Goal: Task Accomplishment & Management: Manage account settings

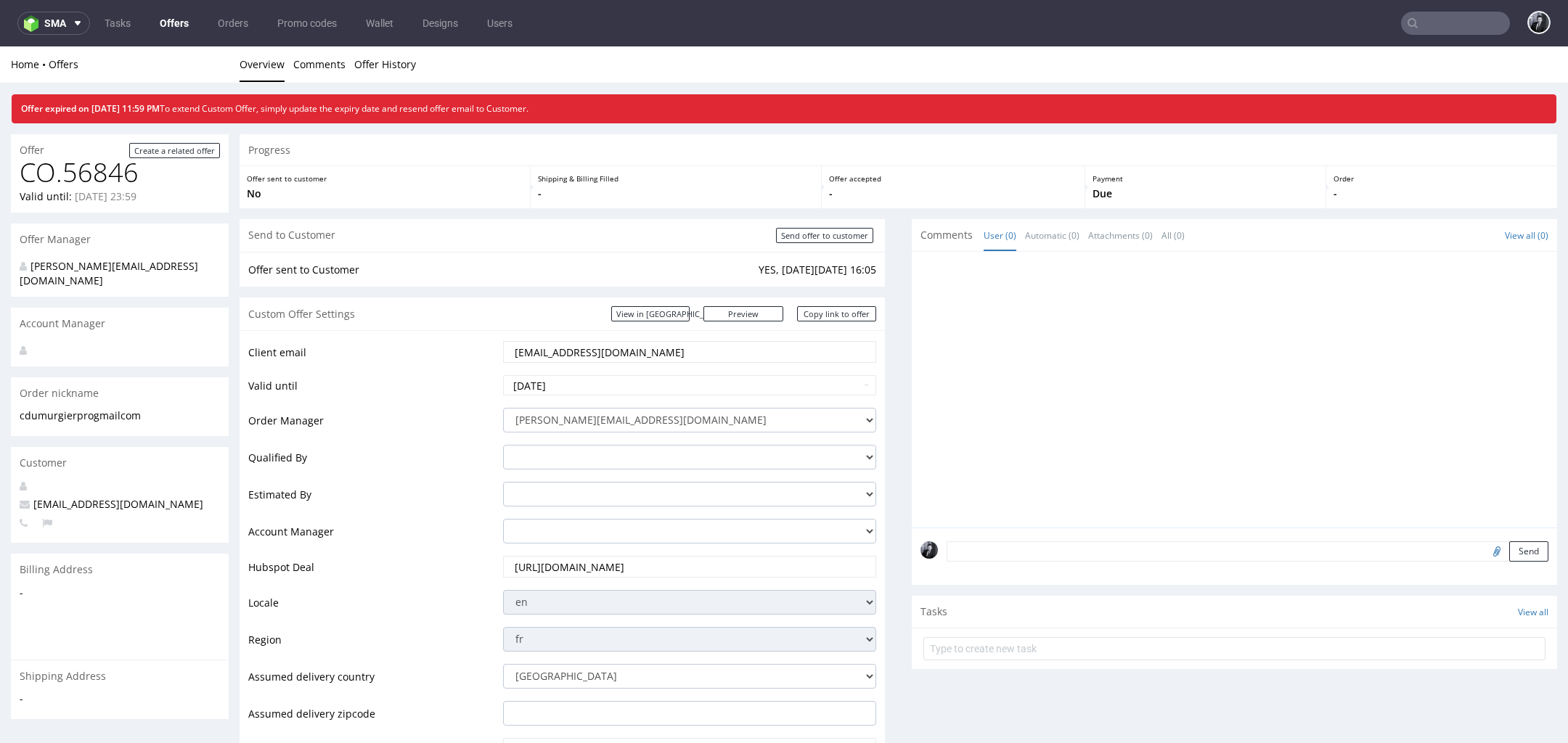
scroll to position [697, 0]
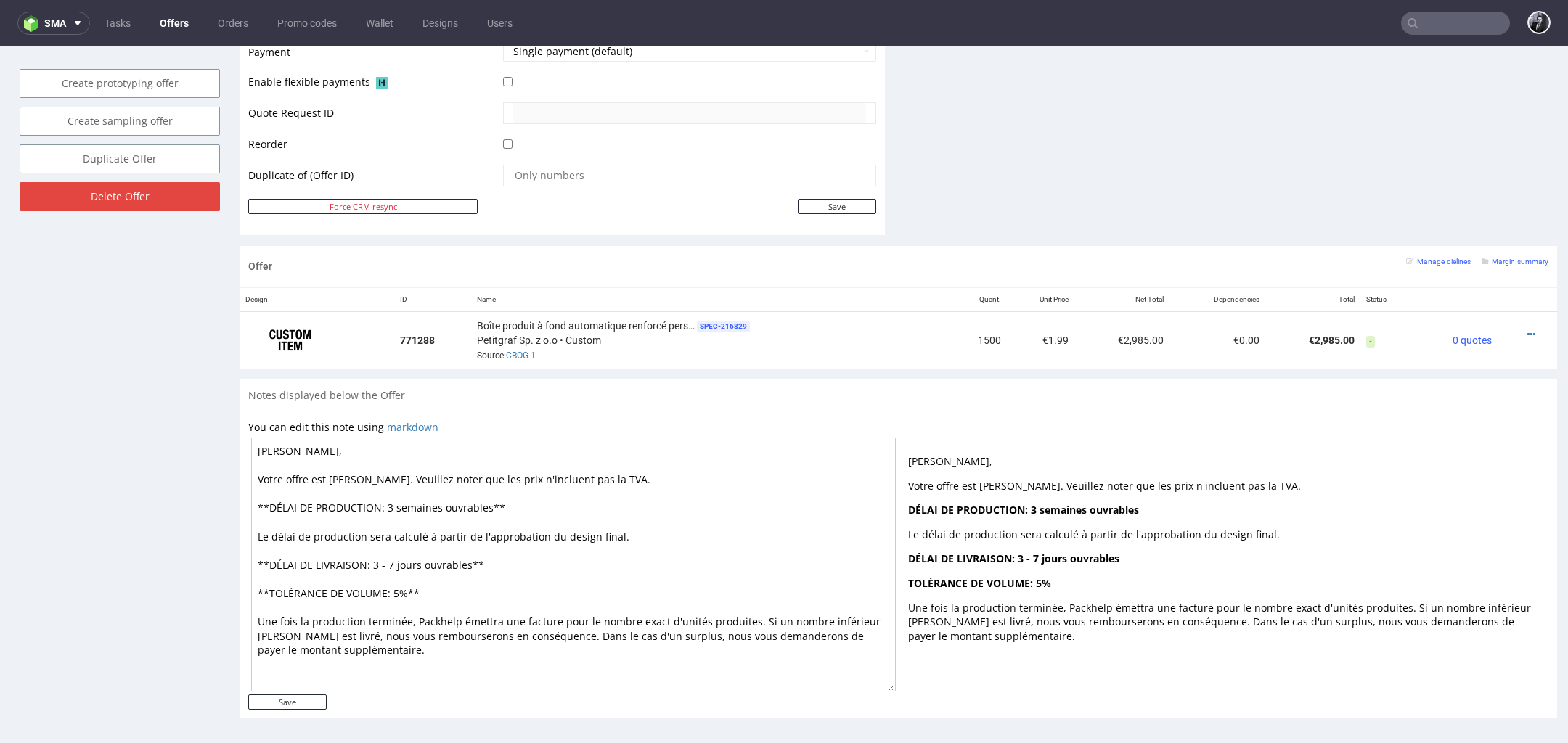
click at [174, 26] on link "Offers" at bounding box center [174, 23] width 47 height 23
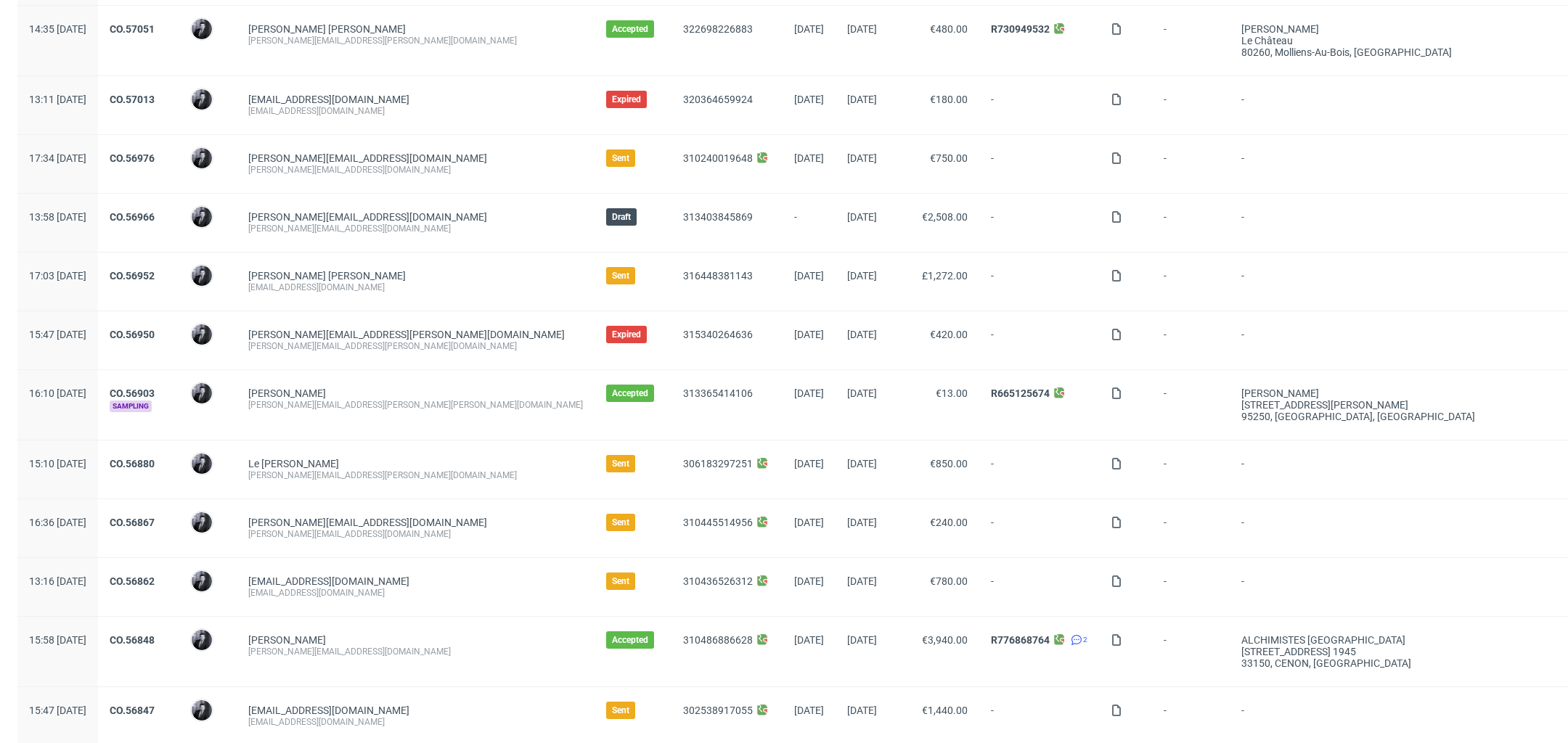
scroll to position [331, 0]
click at [155, 214] on link "CO.56966" at bounding box center [132, 215] width 45 height 12
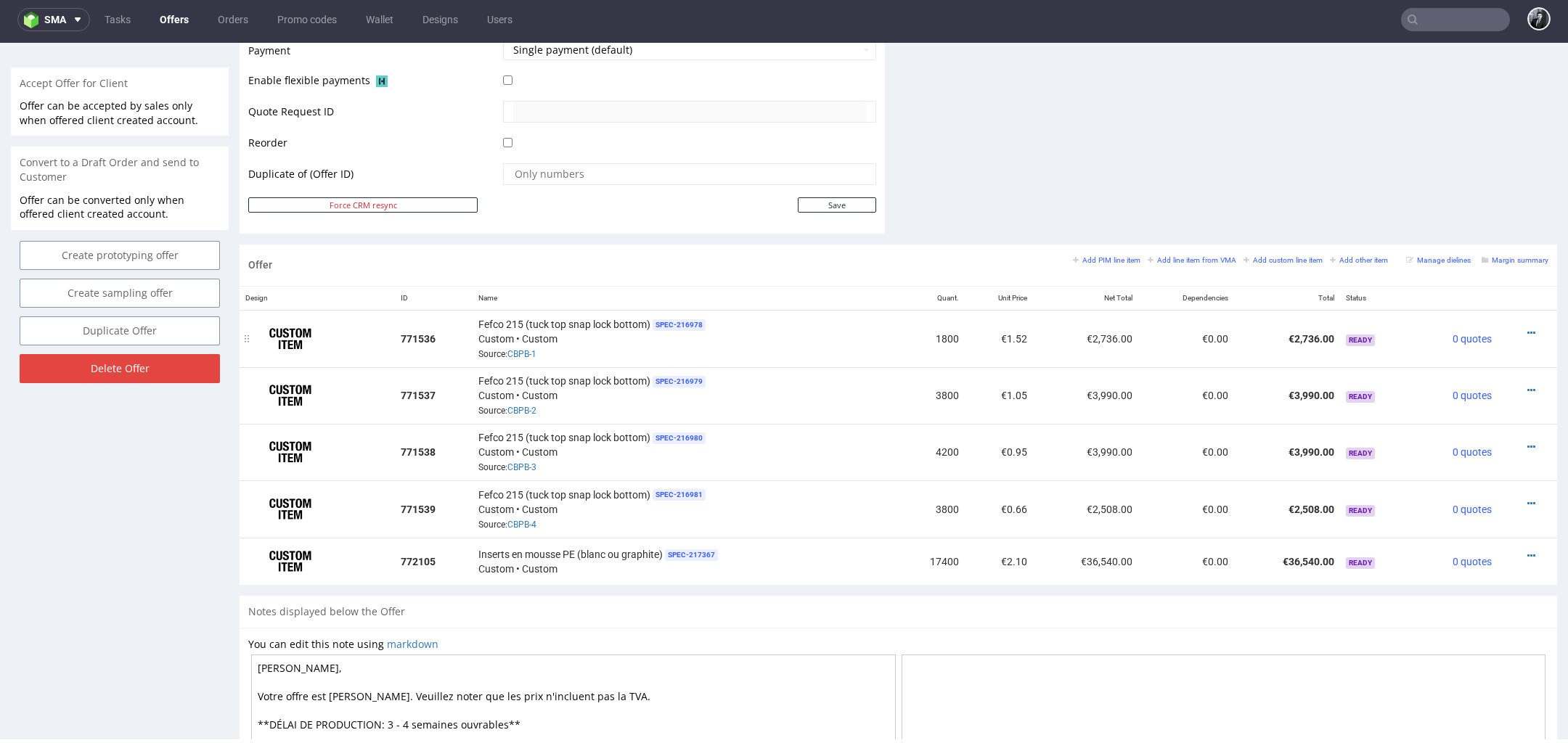
scroll to position [658, 0]
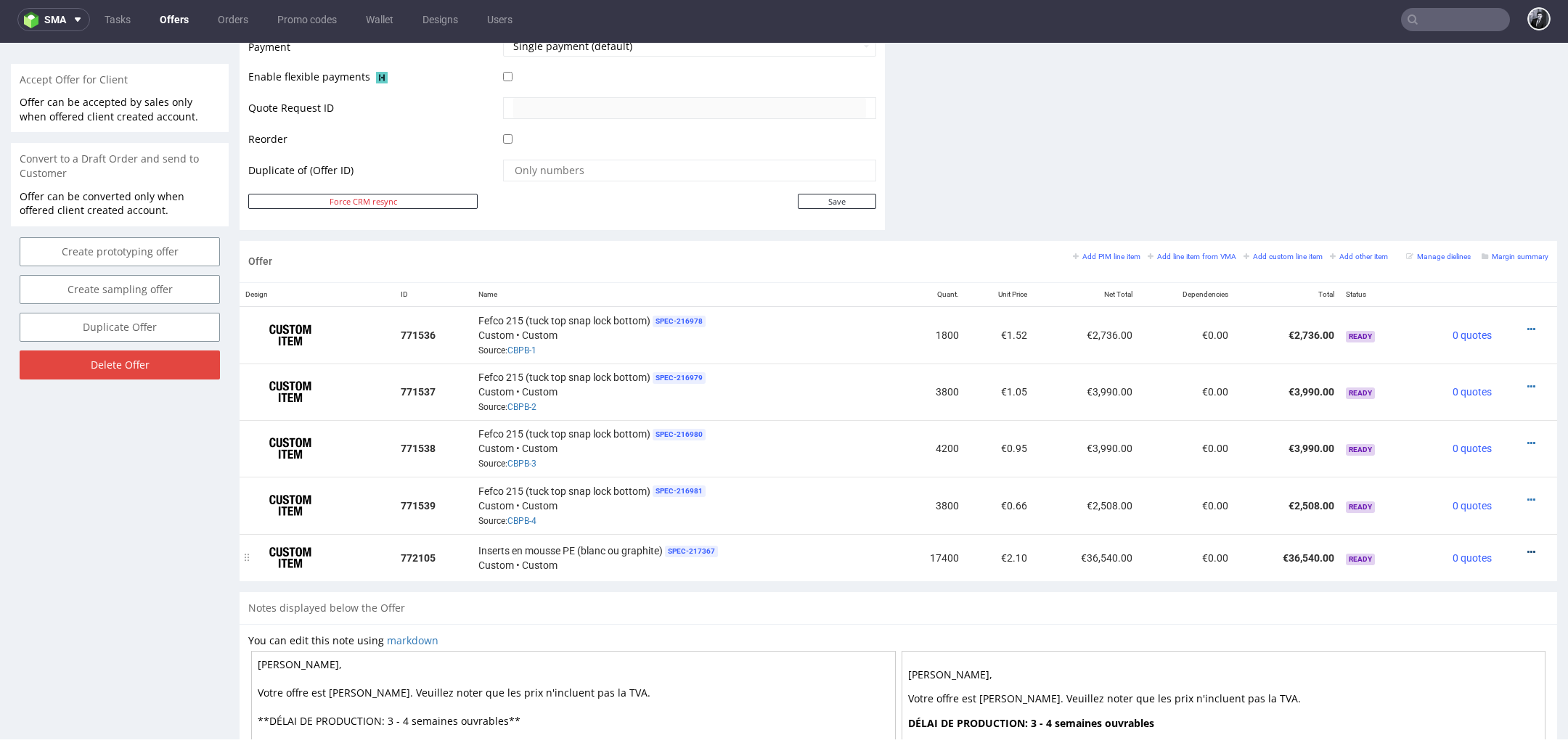
click at [1527, 549] on icon at bounding box center [1531, 552] width 8 height 10
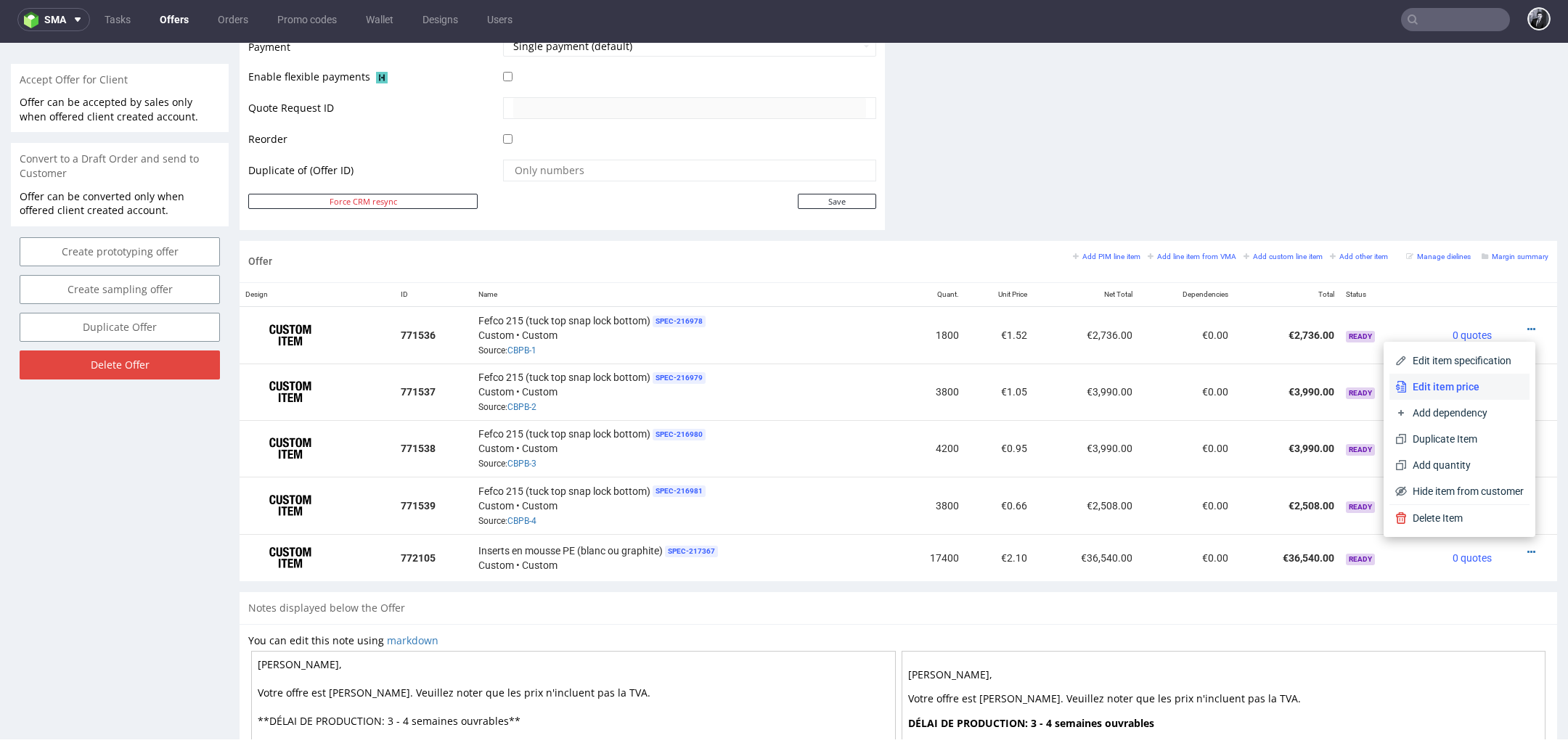
click at [1468, 392] on span "Edit item price" at bounding box center [1465, 386] width 117 height 14
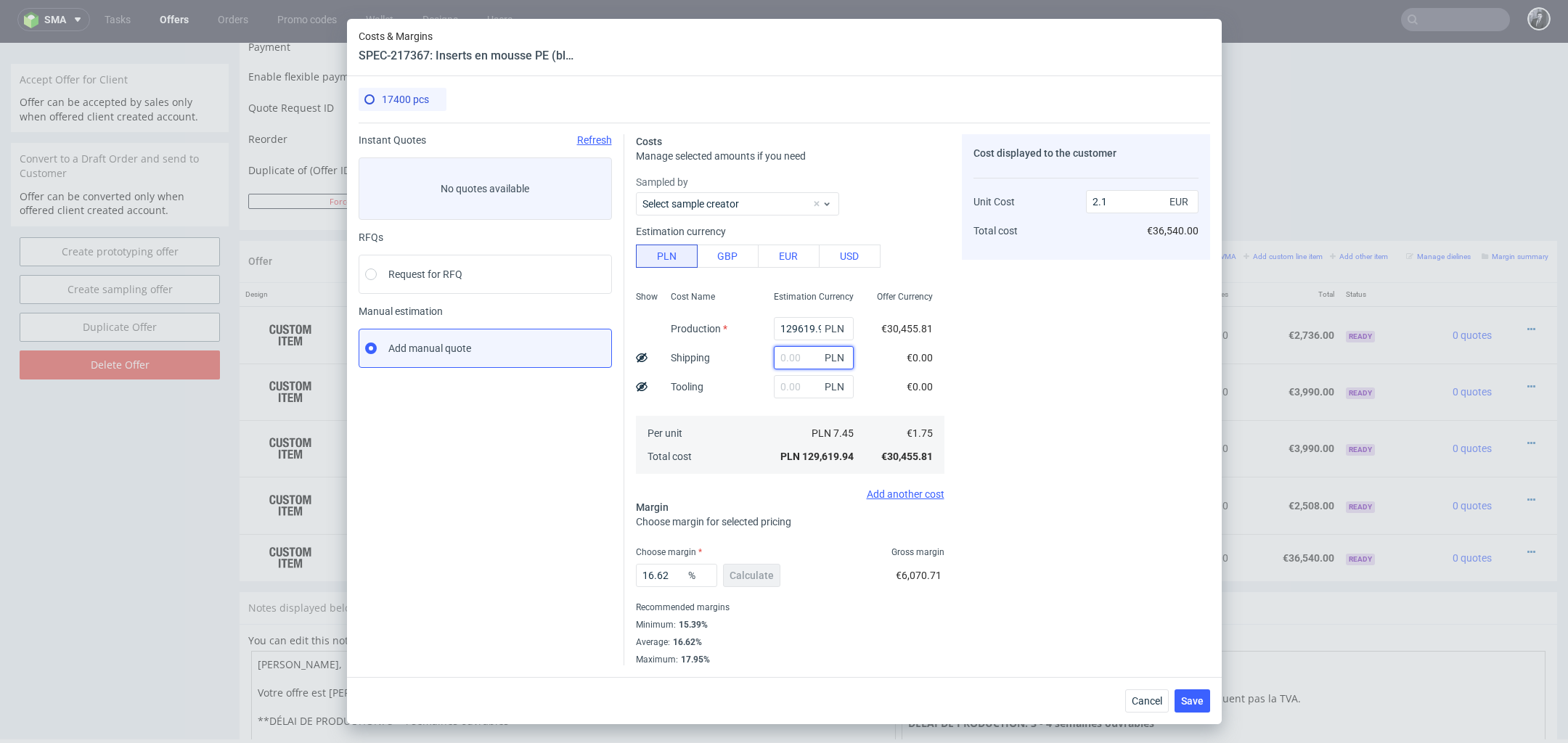
click at [792, 357] on input "text" at bounding box center [814, 357] width 80 height 23
paste input "8150"
type input "8150"
type input "2.23"
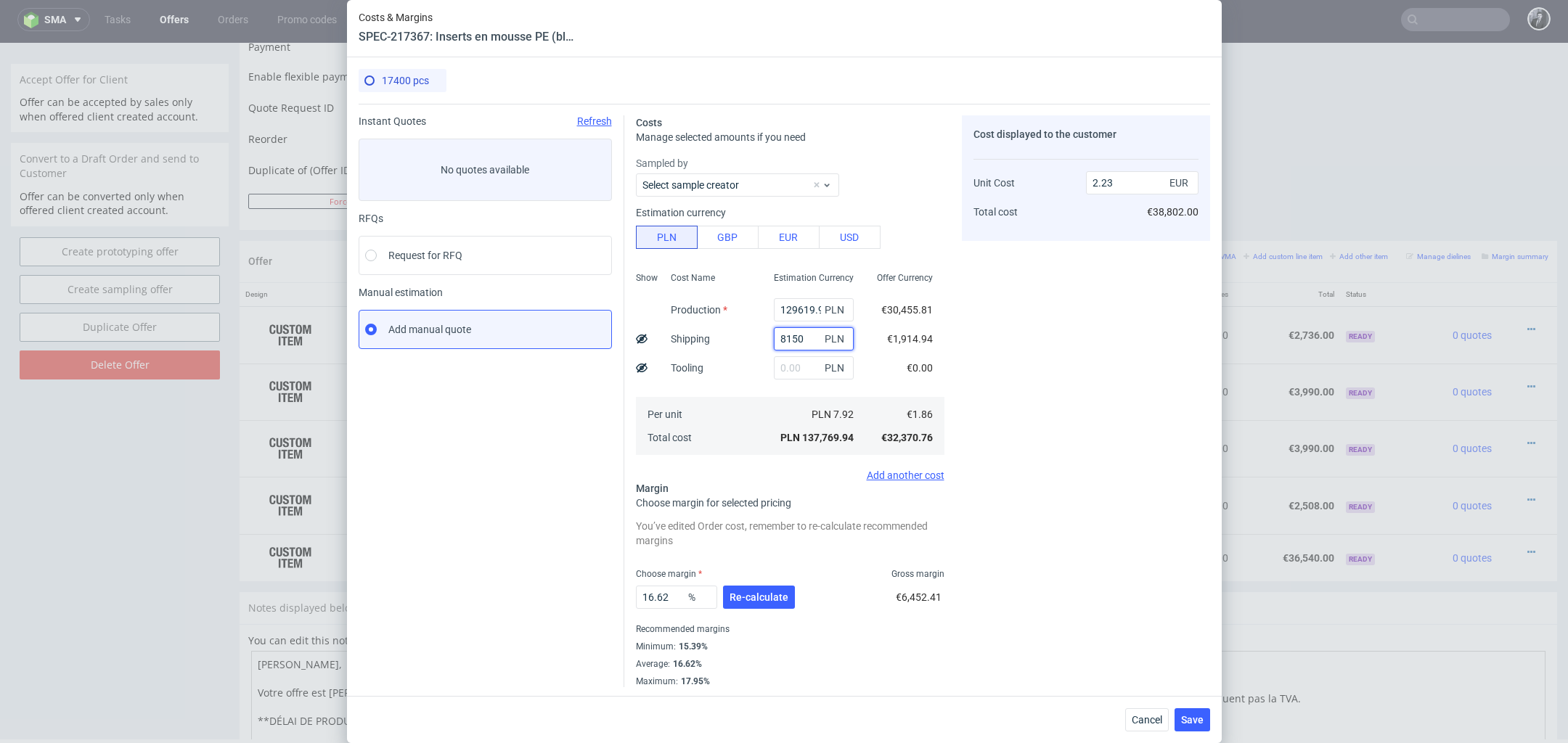
drag, startPoint x: 806, startPoint y: 334, endPoint x: 737, endPoint y: 334, distance: 69.0
click at [737, 334] on div "Show Cost Name Production Shipping Tooling Per unit Total cost Estimation Curre…" at bounding box center [790, 362] width 308 height 191
paste input "34,667.49"
type input "34,667.49"
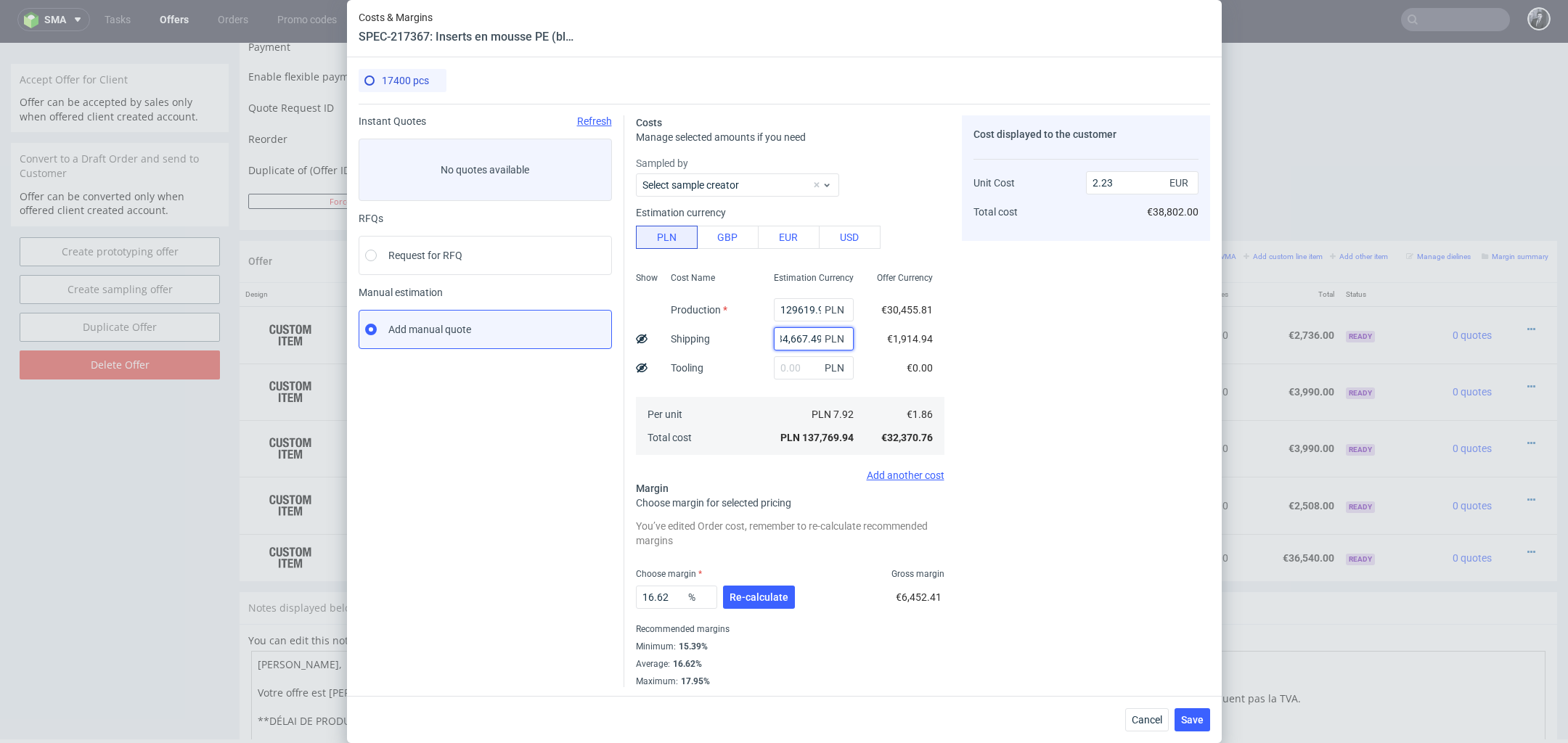
type input "2.1"
click at [792, 342] on input "text" at bounding box center [814, 339] width 80 height 23
paste input "34,667.49"
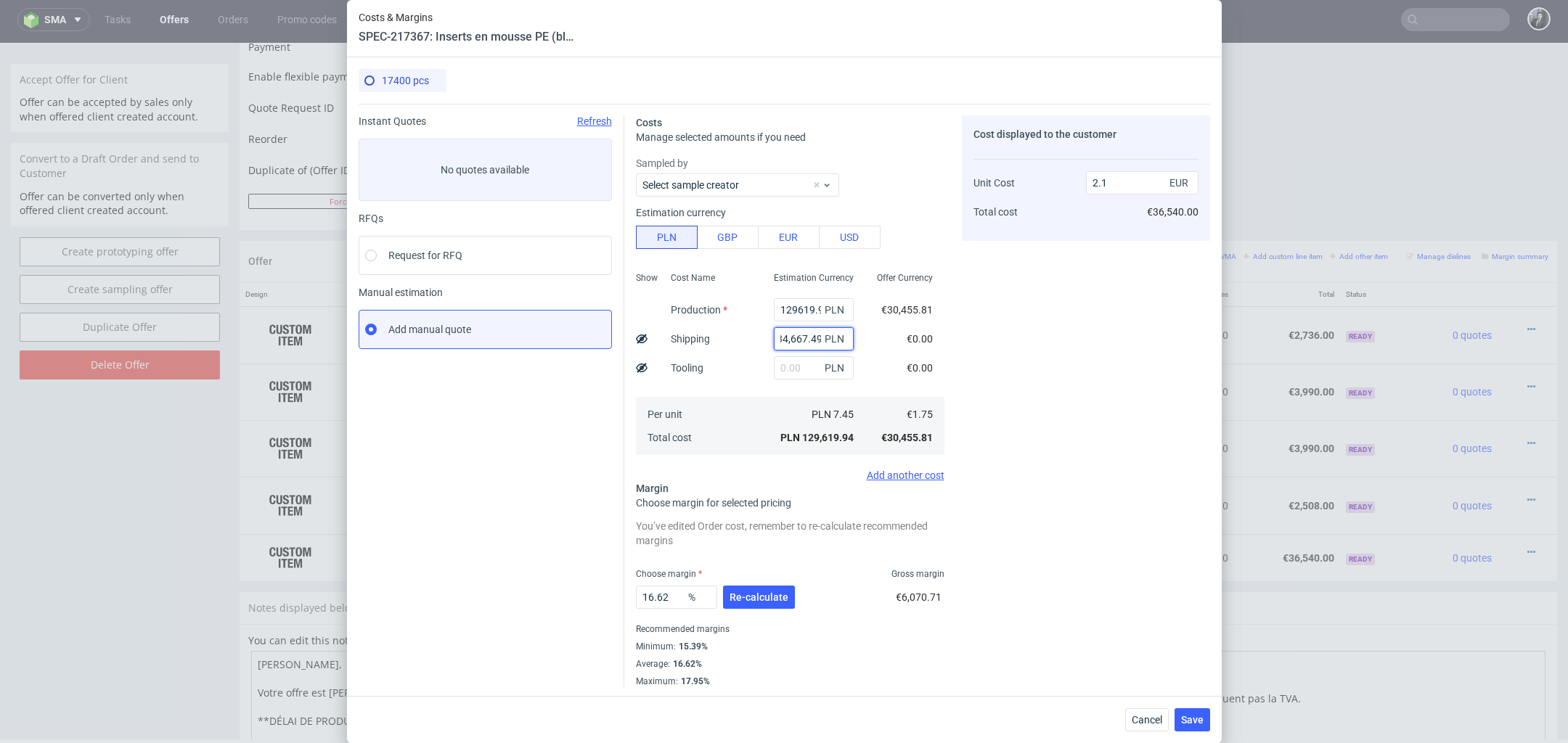
click at [812, 340] on input "34,667.49" at bounding box center [814, 339] width 80 height 23
type input "34667.49"
type input "2.66"
type input "34667.49"
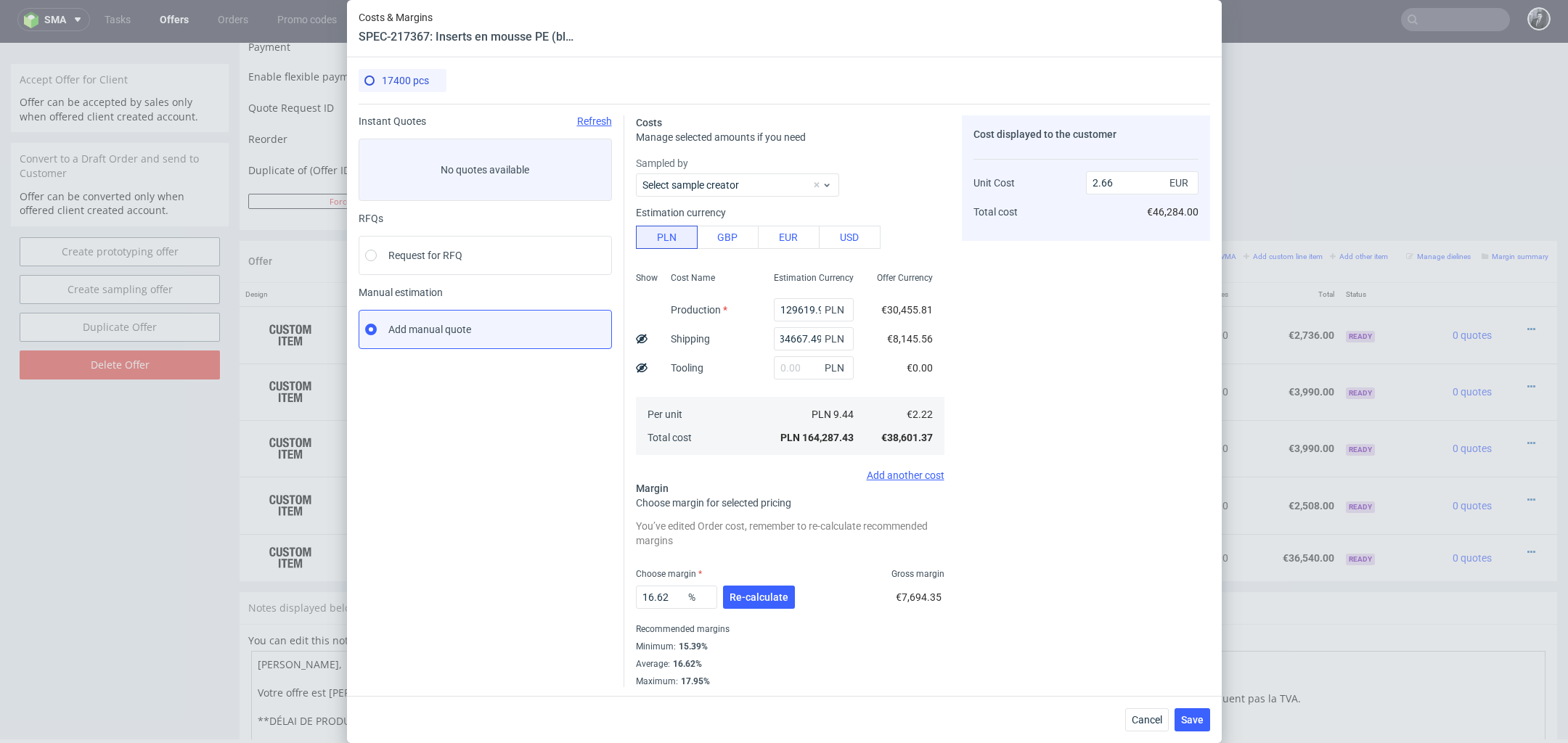
click at [1029, 418] on div "Cost displayed to the customer Unit Cost Total cost 2.66 EUR €46,284.00" at bounding box center [1086, 402] width 249 height 572
click at [757, 603] on button "Re-calculate" at bounding box center [758, 597] width 72 height 23
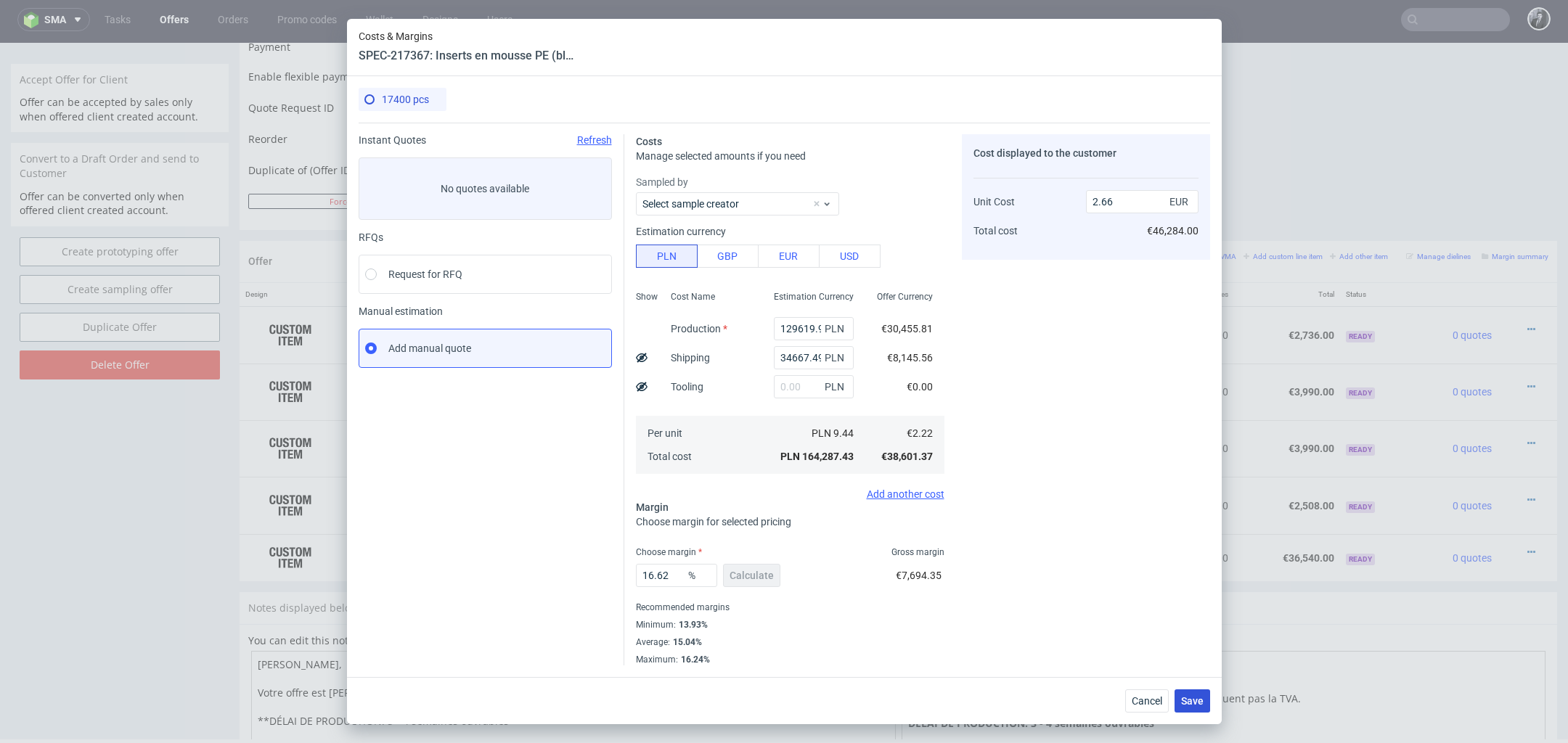
click at [1196, 697] on span "Save" at bounding box center [1192, 701] width 22 height 10
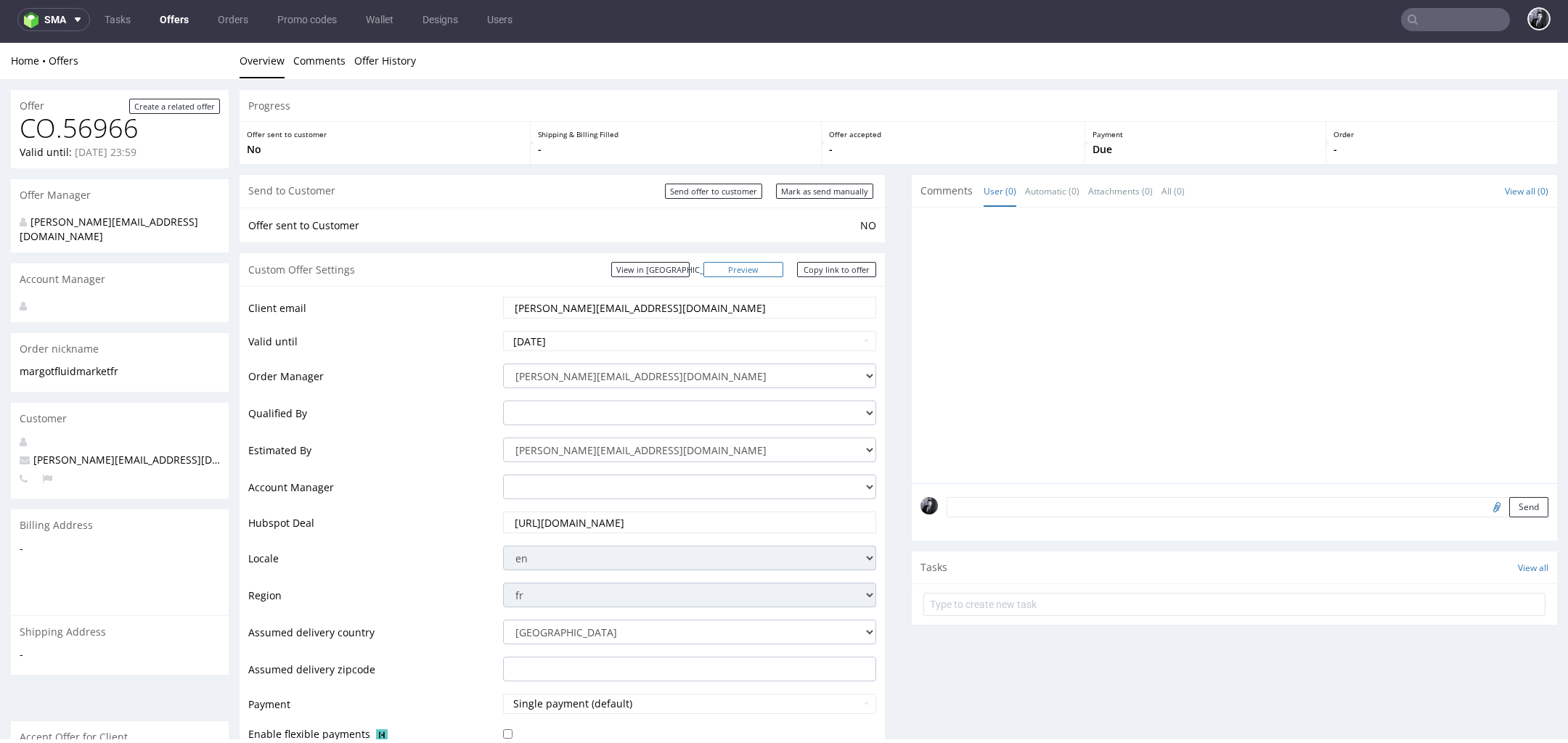
click at [752, 266] on link "Preview" at bounding box center [743, 270] width 80 height 15
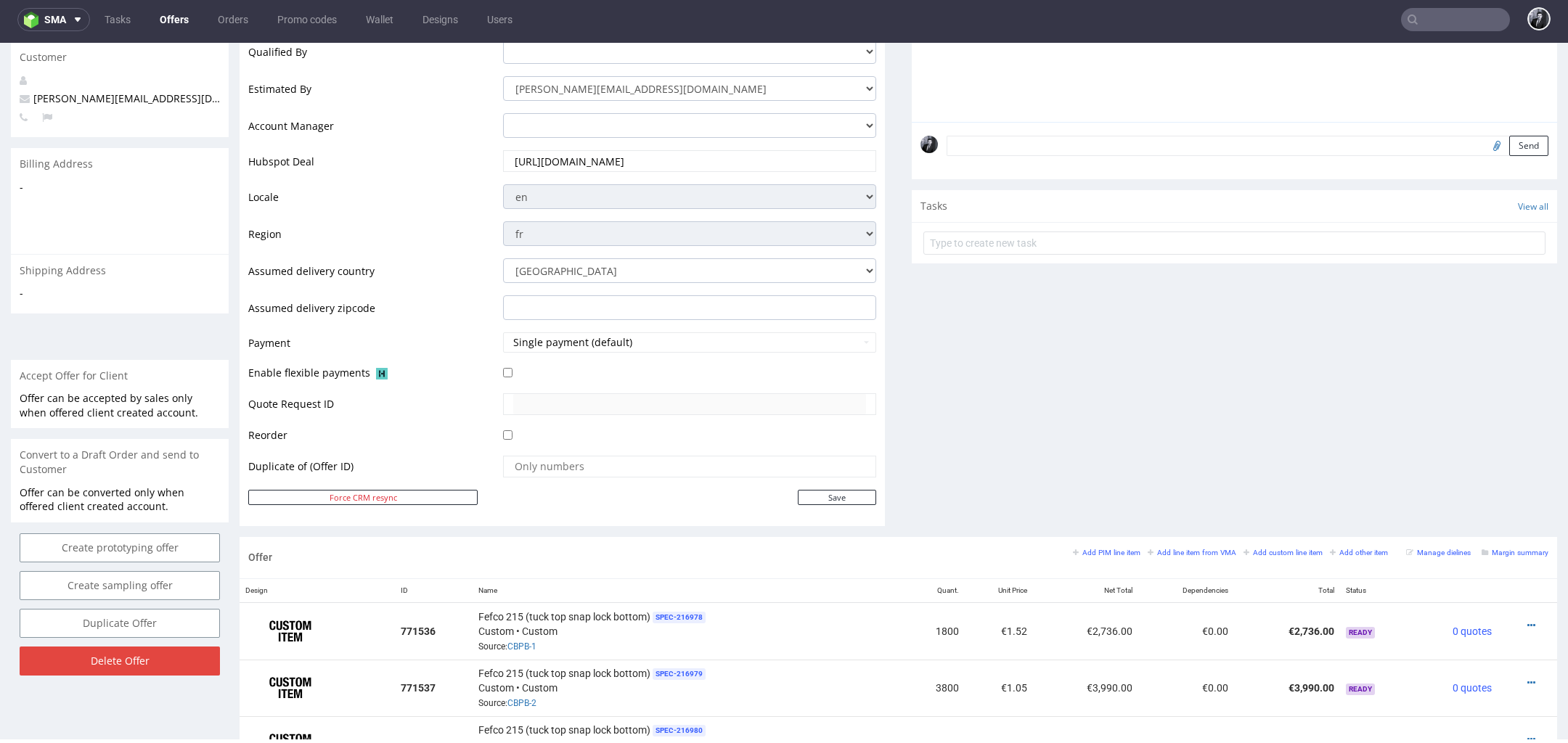
scroll to position [872, 0]
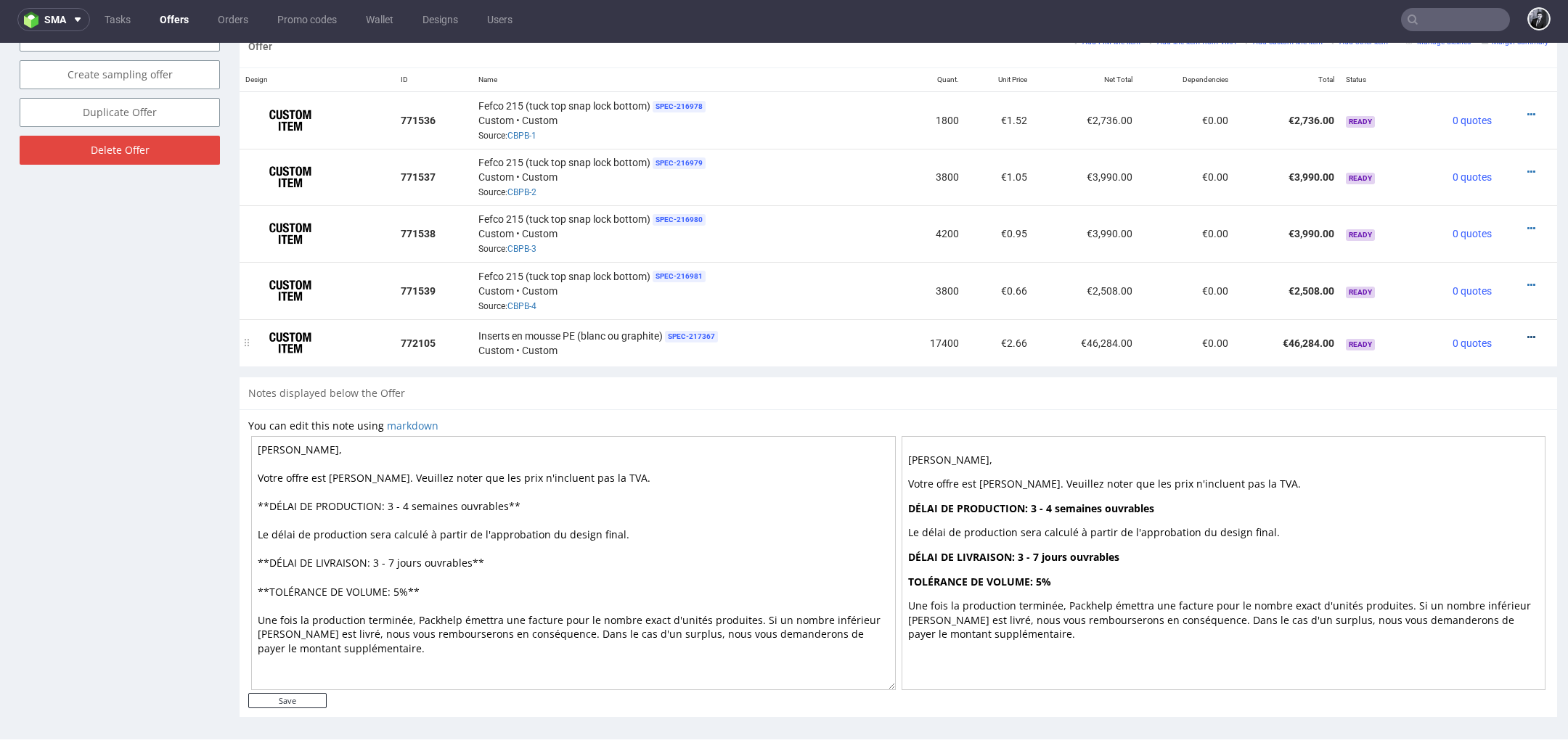
click at [1527, 333] on icon at bounding box center [1531, 338] width 8 height 10
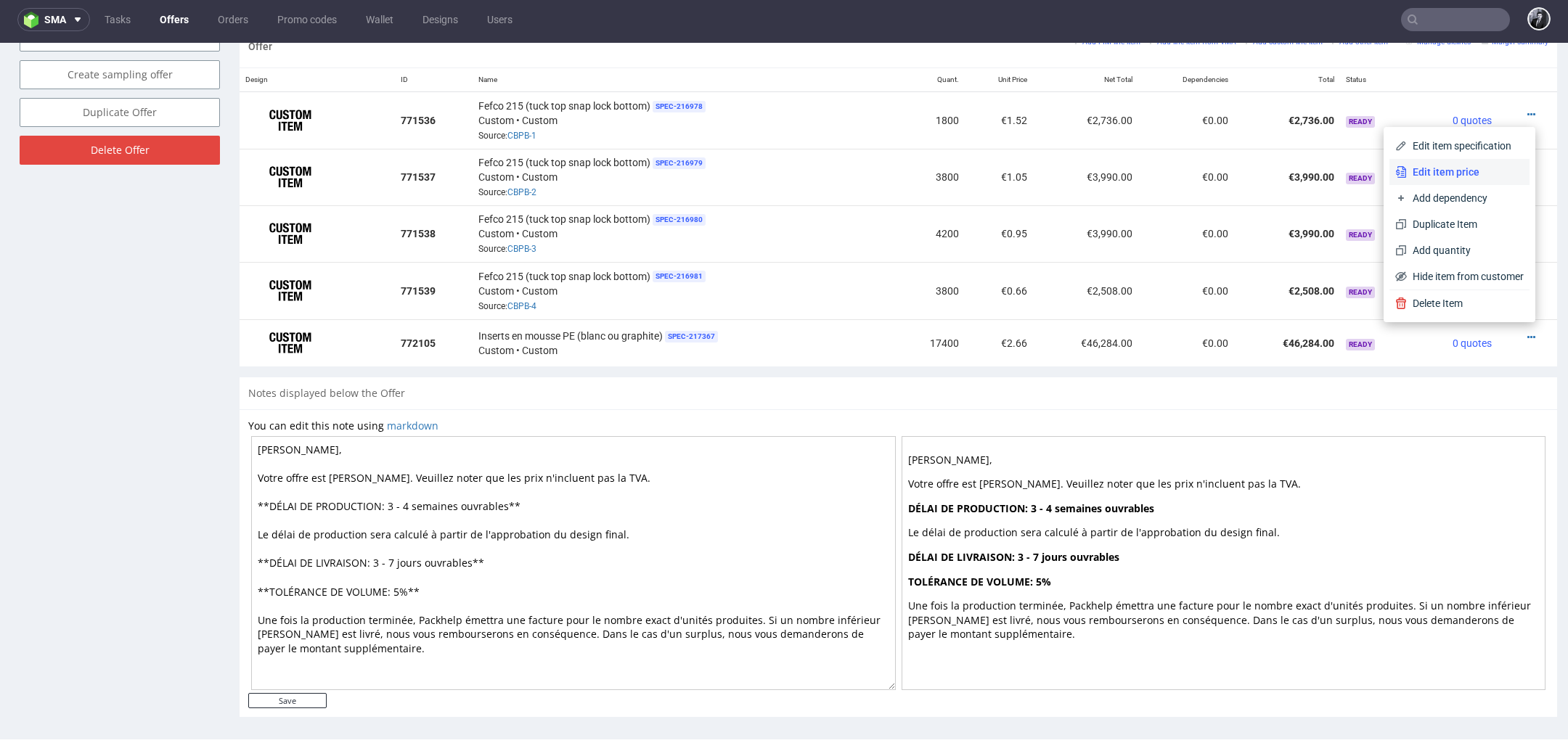
click at [1456, 175] on span "Edit item price" at bounding box center [1465, 172] width 117 height 14
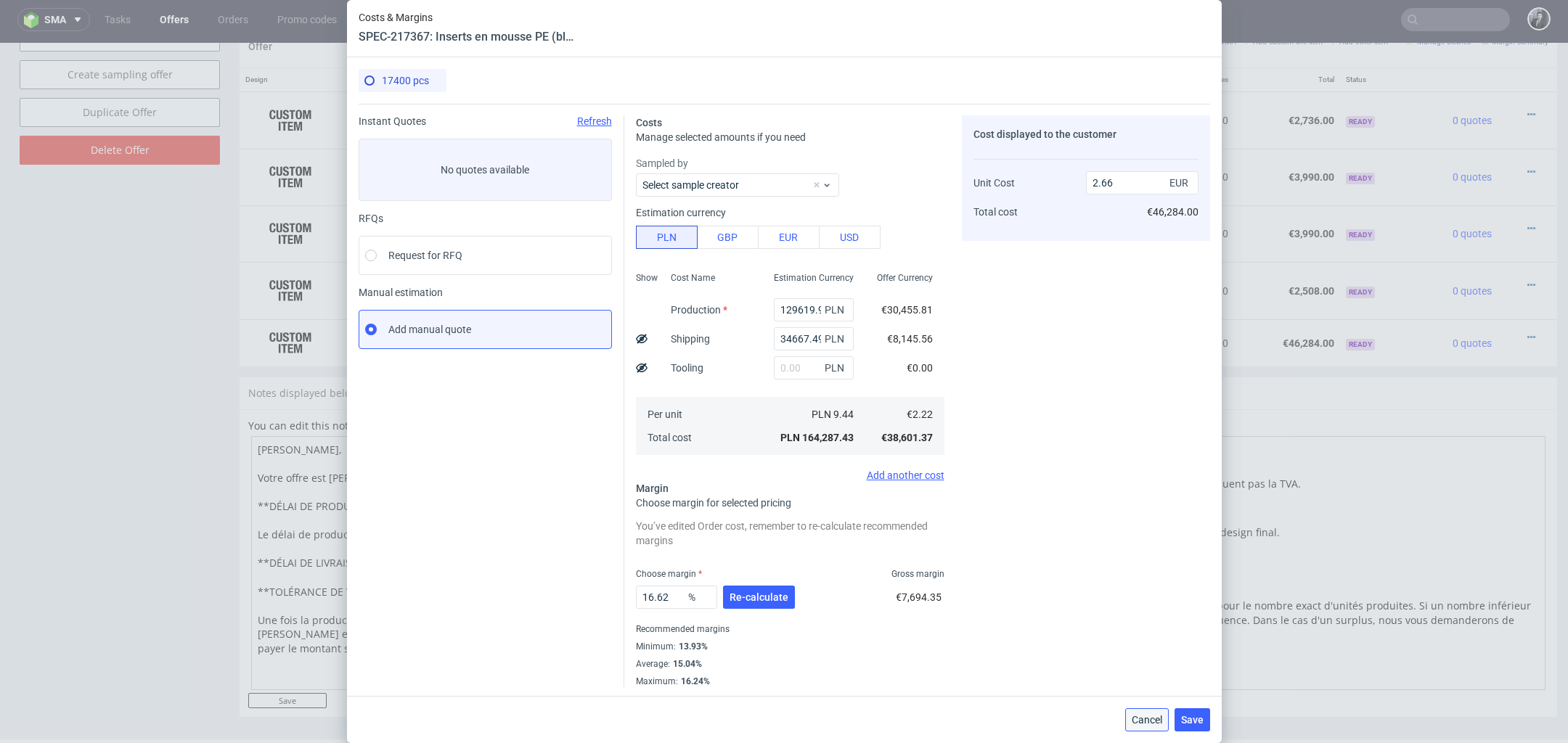
click at [1141, 722] on span "Cancel" at bounding box center [1147, 720] width 31 height 10
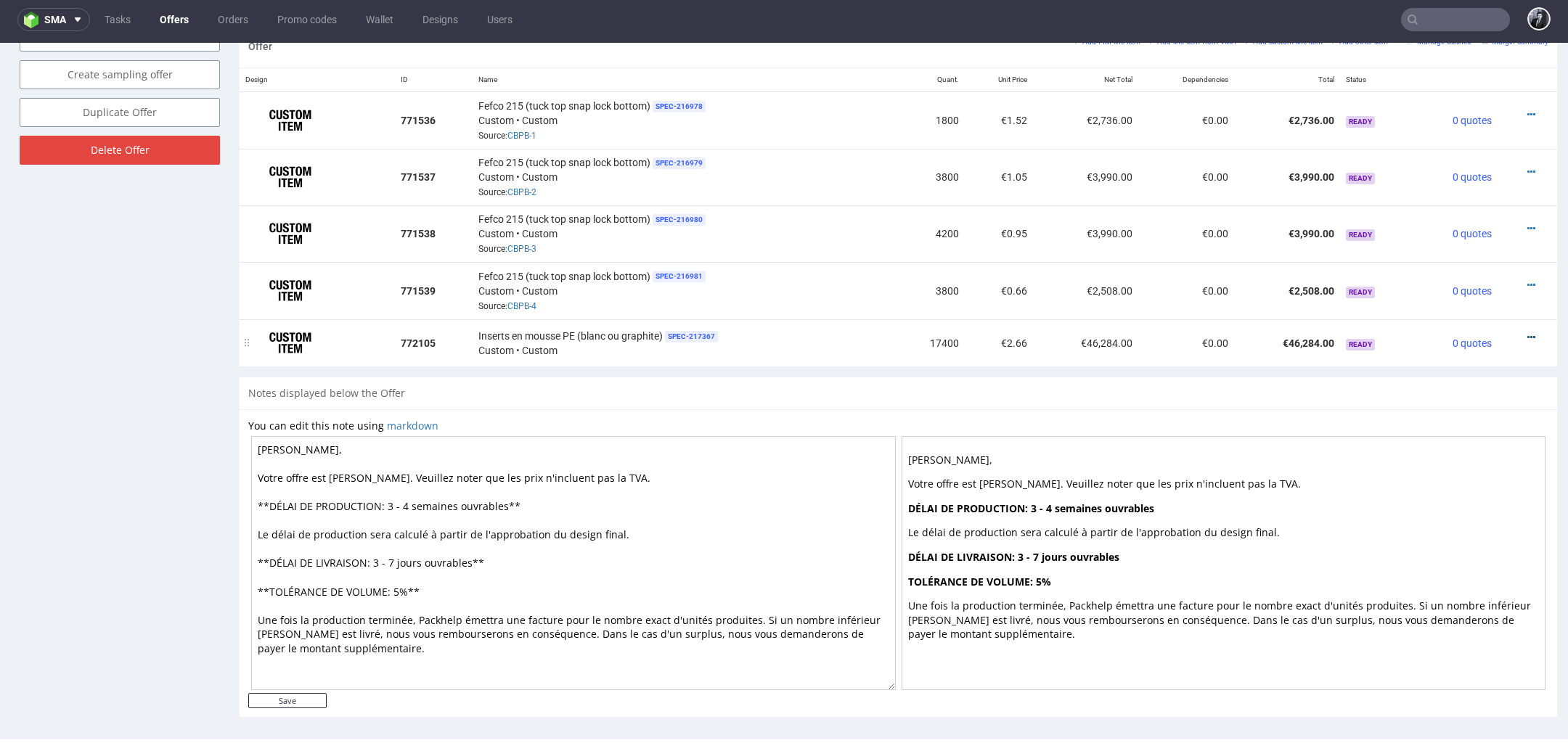
click at [1527, 333] on icon at bounding box center [1531, 338] width 8 height 10
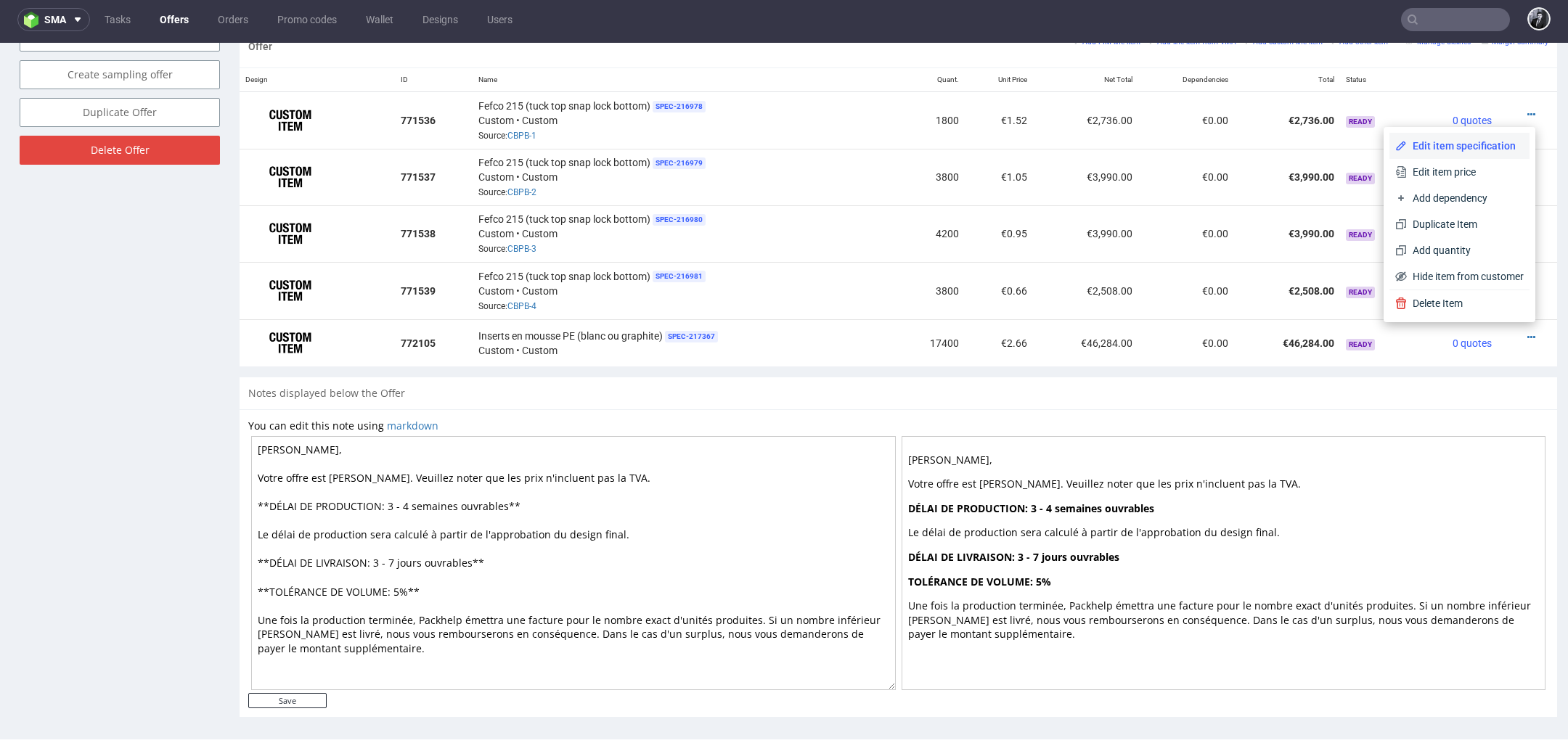
click at [1462, 150] on span "Edit item specification" at bounding box center [1465, 146] width 117 height 14
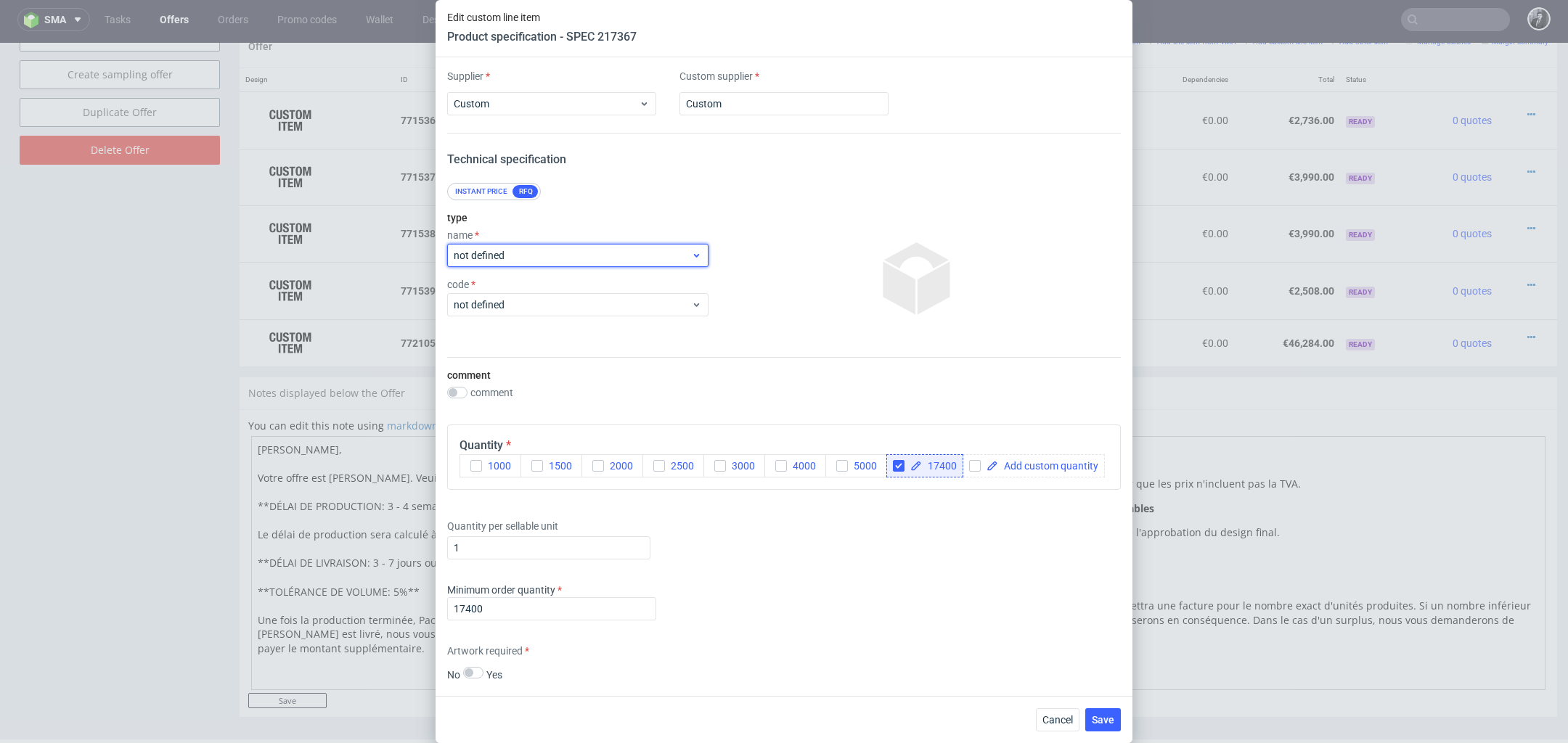
click at [683, 260] on span "not defined" at bounding box center [572, 255] width 237 height 14
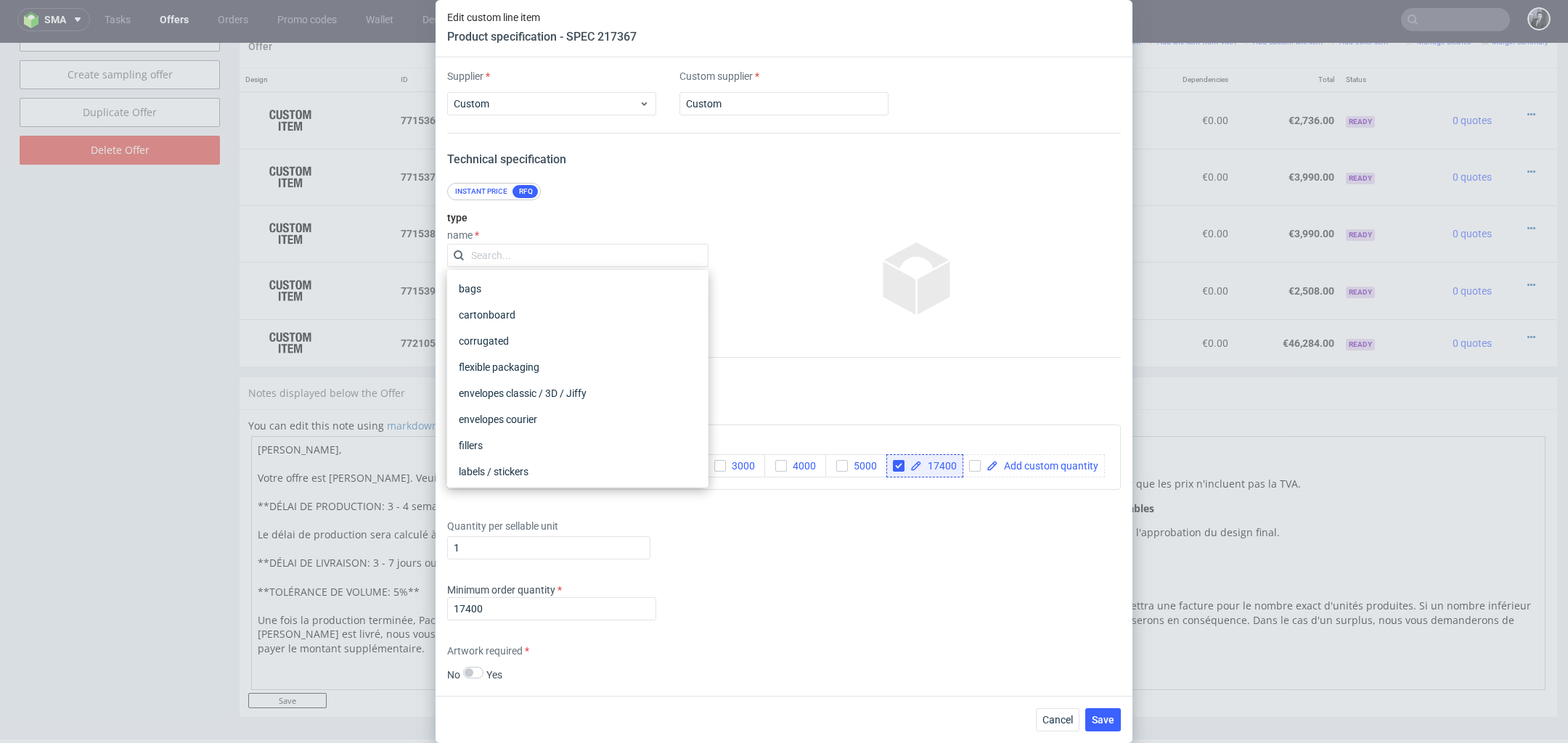
scroll to position [264, 0]
click at [751, 247] on div at bounding box center [918, 278] width 407 height 146
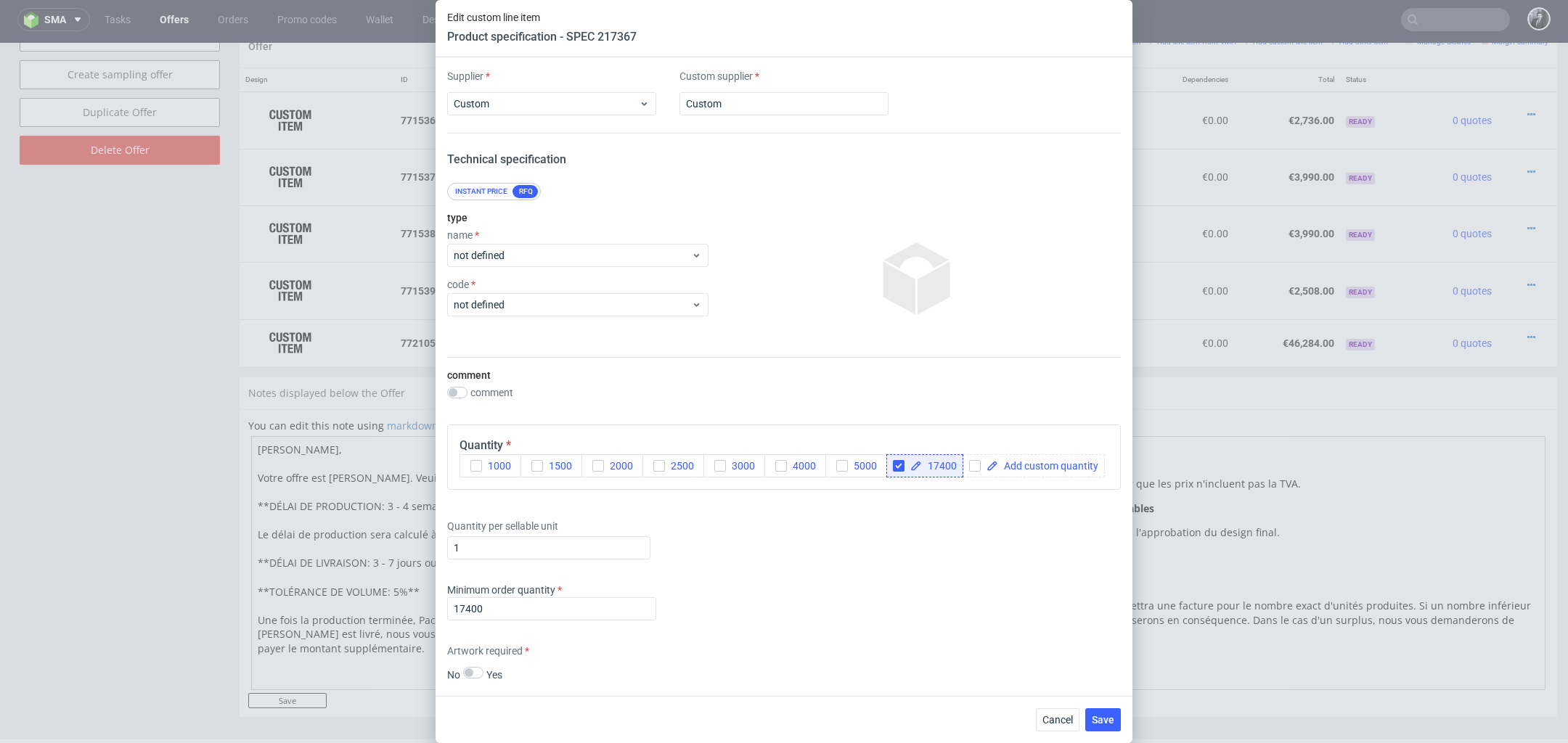
scroll to position [534, 0]
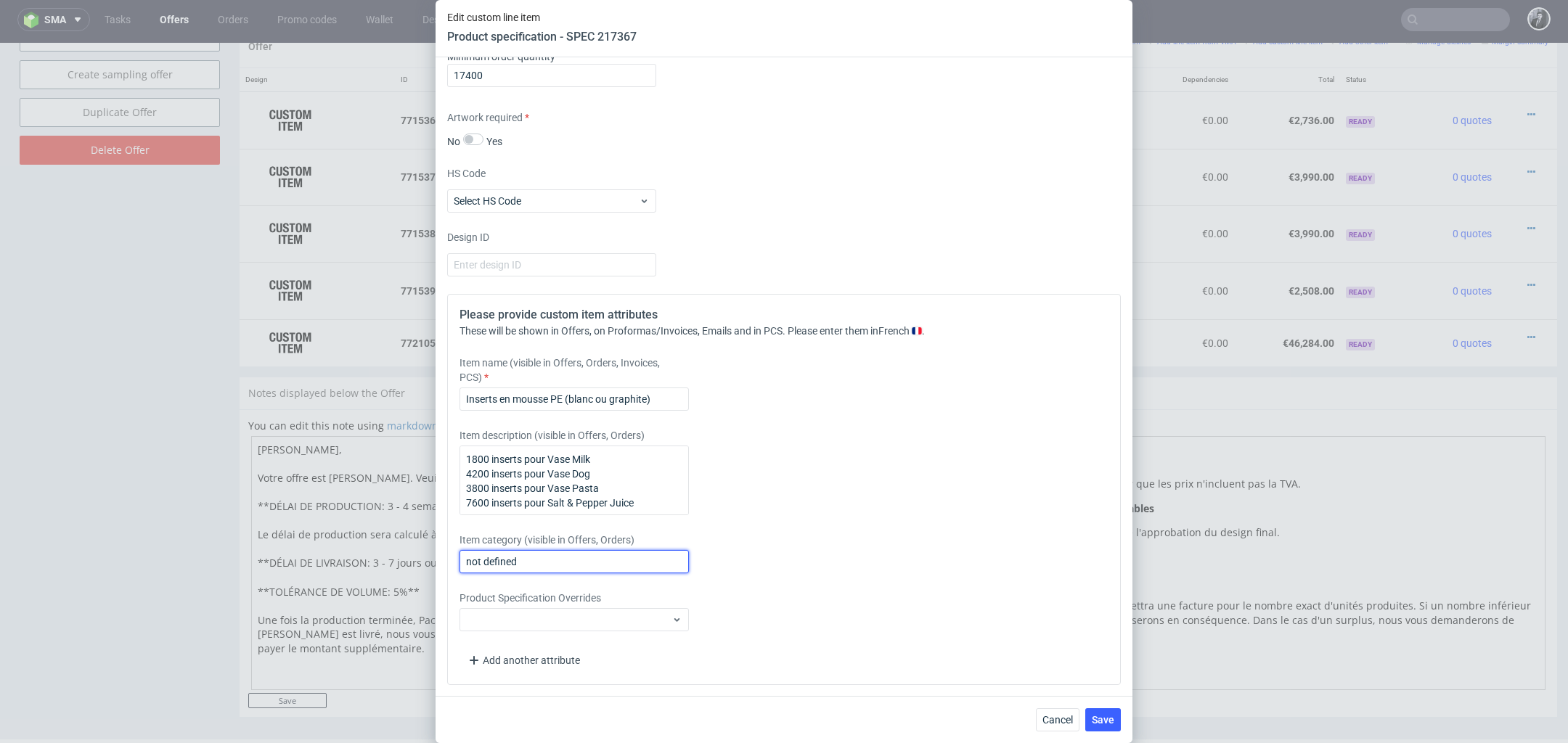
drag, startPoint x: 590, startPoint y: 569, endPoint x: 416, endPoint y: 554, distance: 174.6
click at [416, 554] on div "Edit custom line item Product specification - SPEC 217367 Supplier Custom Custo…" at bounding box center [784, 371] width 1568 height 743
type input "Inserts (PE)"
click at [1102, 717] on span "Save" at bounding box center [1103, 720] width 22 height 10
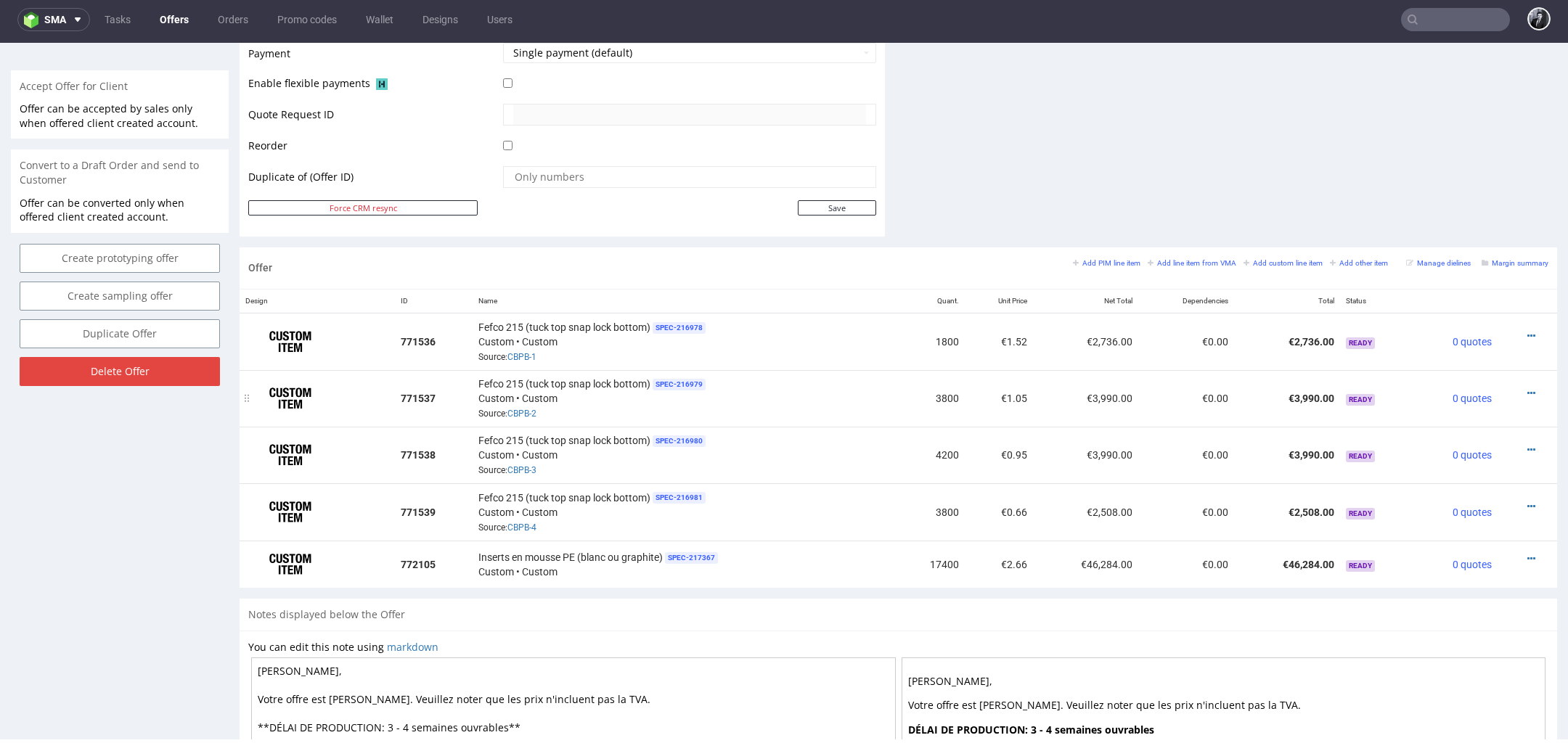
scroll to position [653, 0]
click at [1527, 553] on icon at bounding box center [1531, 557] width 8 height 10
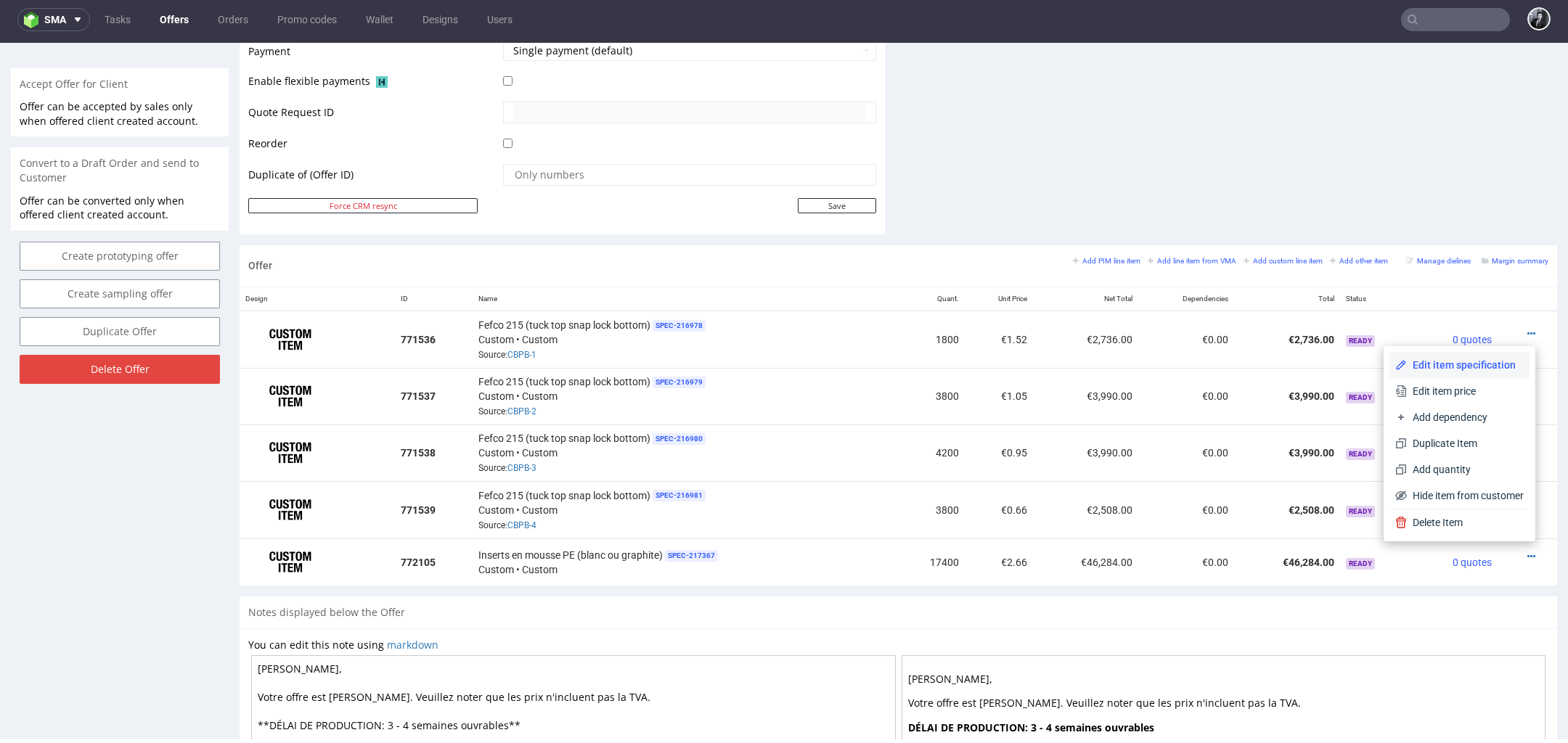
click at [1472, 363] on span "Edit item specification" at bounding box center [1465, 364] width 117 height 14
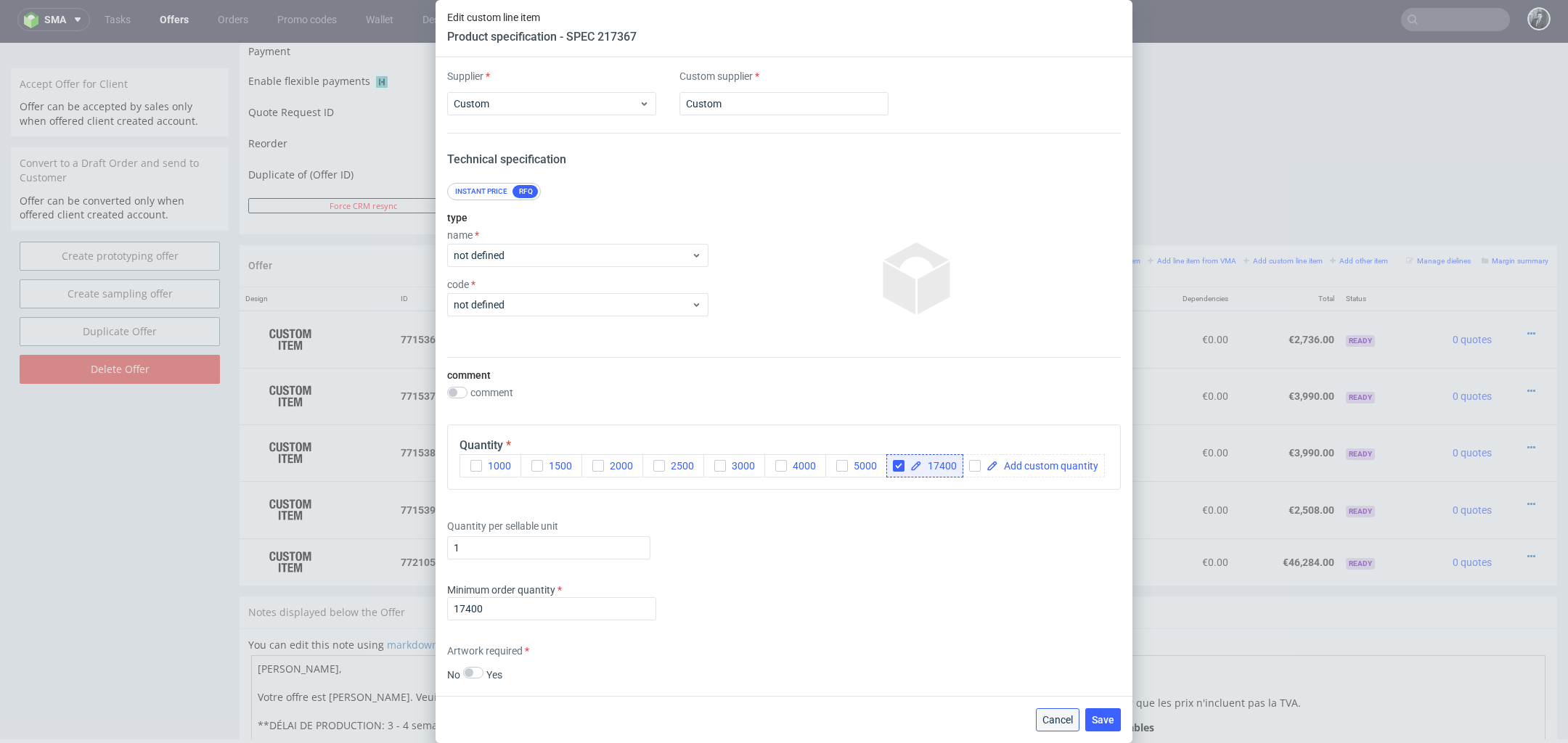
click at [1063, 727] on button "Cancel" at bounding box center [1057, 719] width 43 height 23
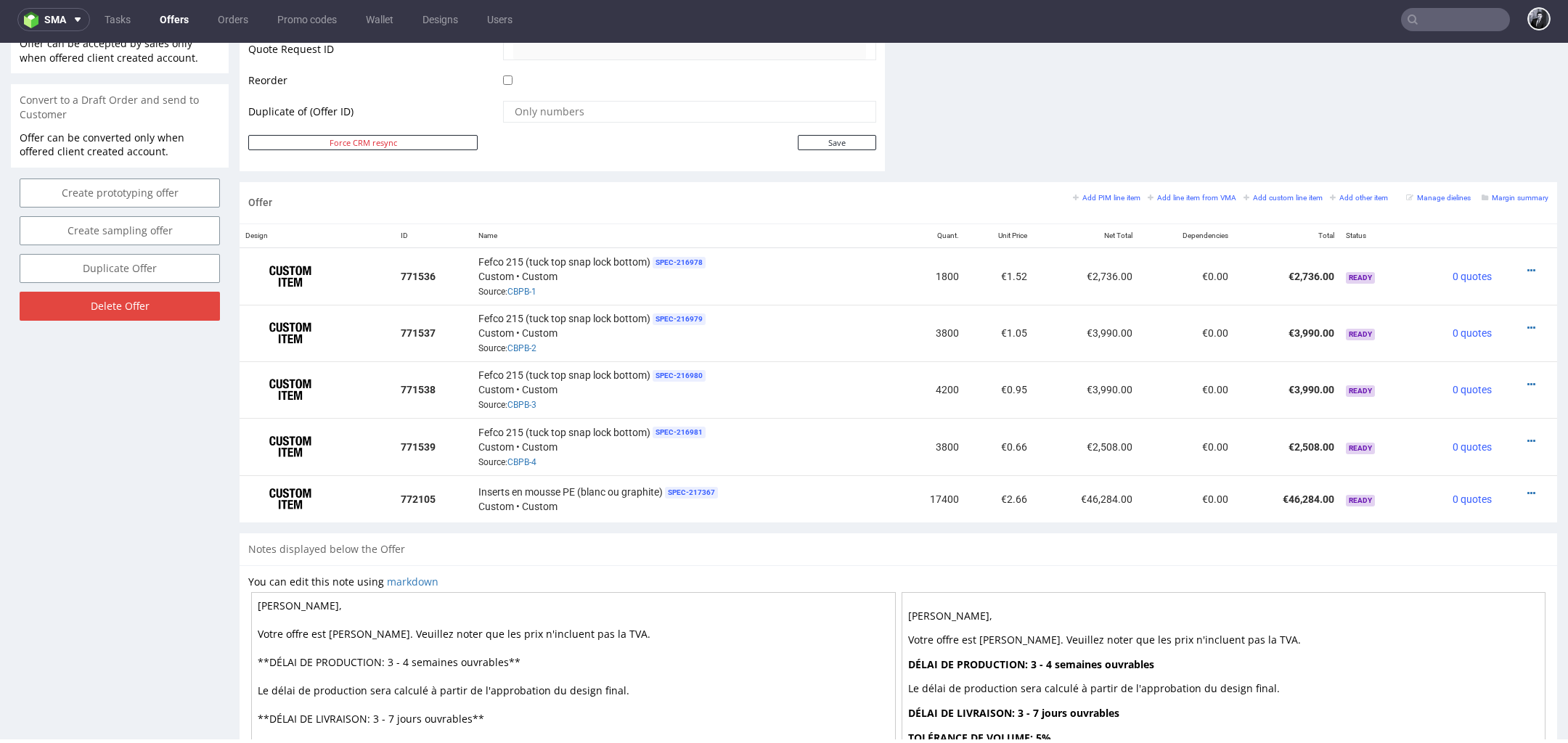
scroll to position [715, 0]
click at [529, 289] on link "CBPB-1" at bounding box center [522, 294] width 29 height 10
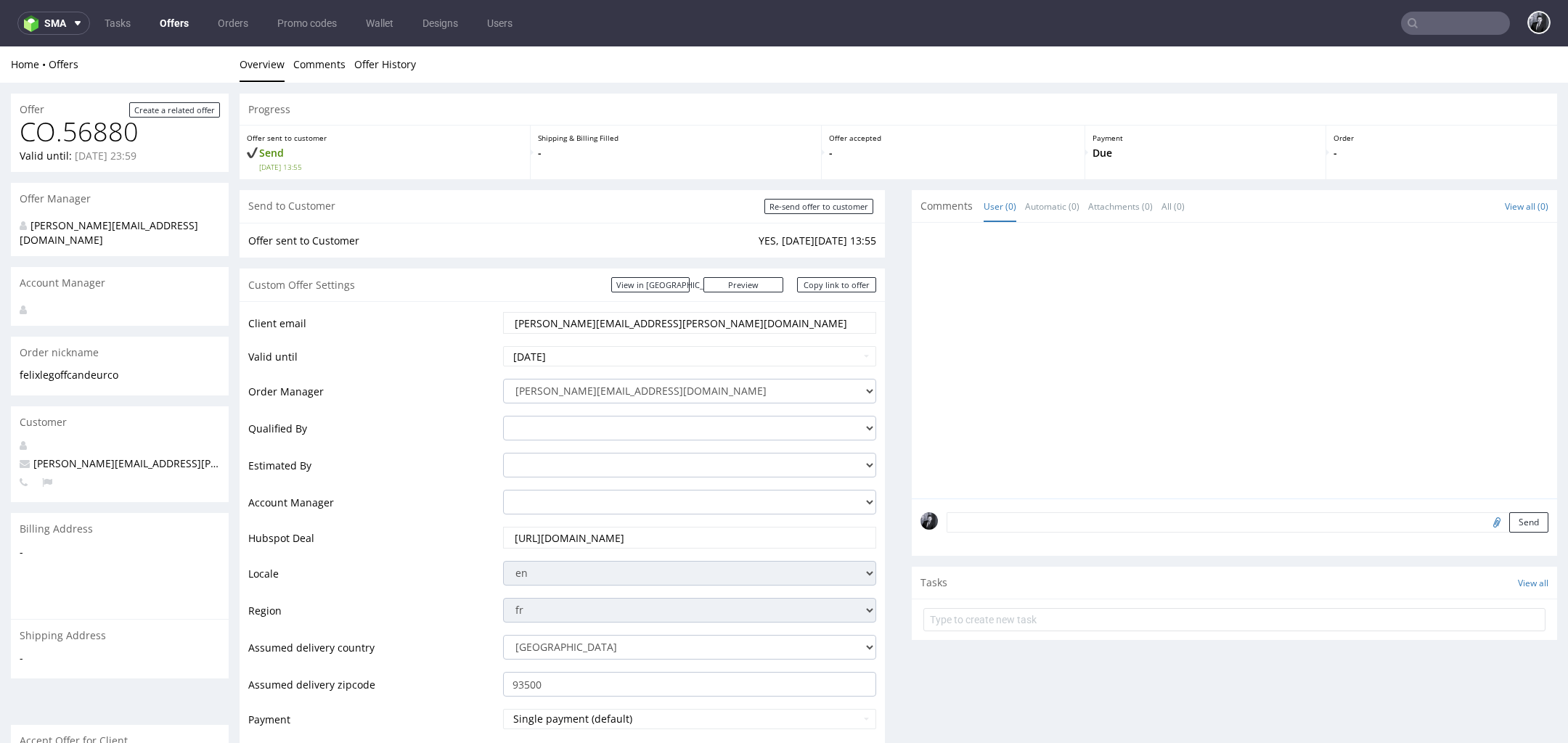
scroll to position [4, 0]
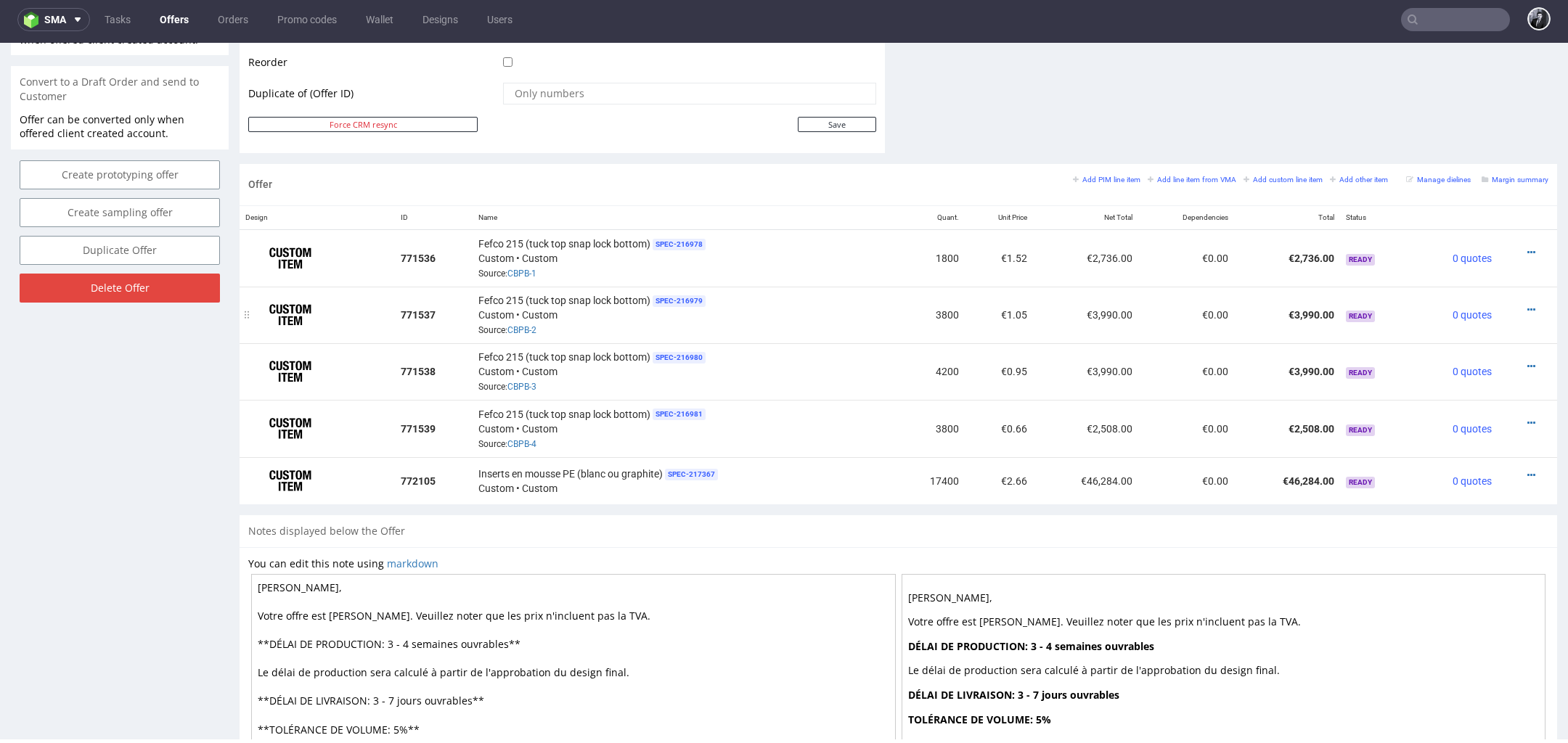
scroll to position [859, 0]
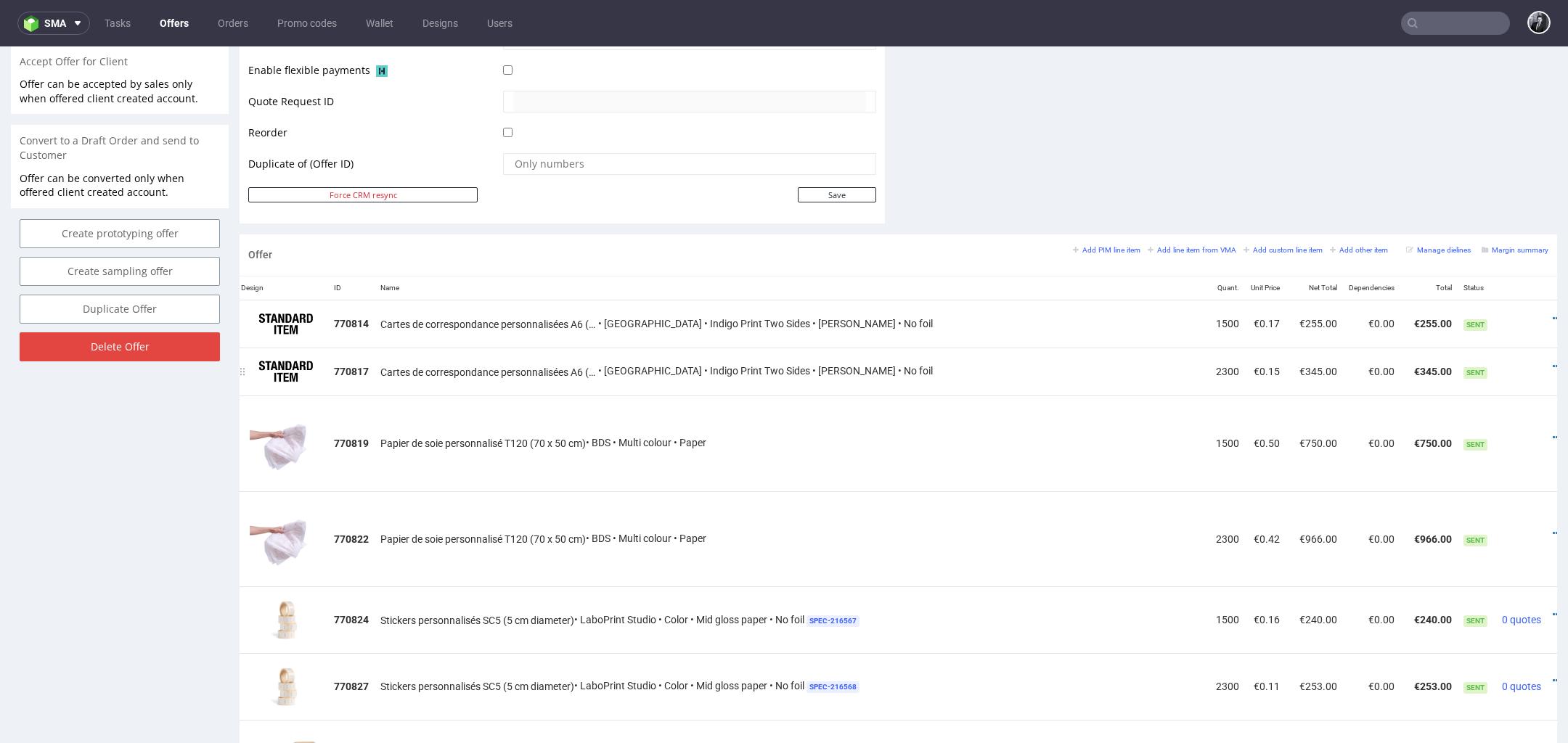
scroll to position [0, 52]
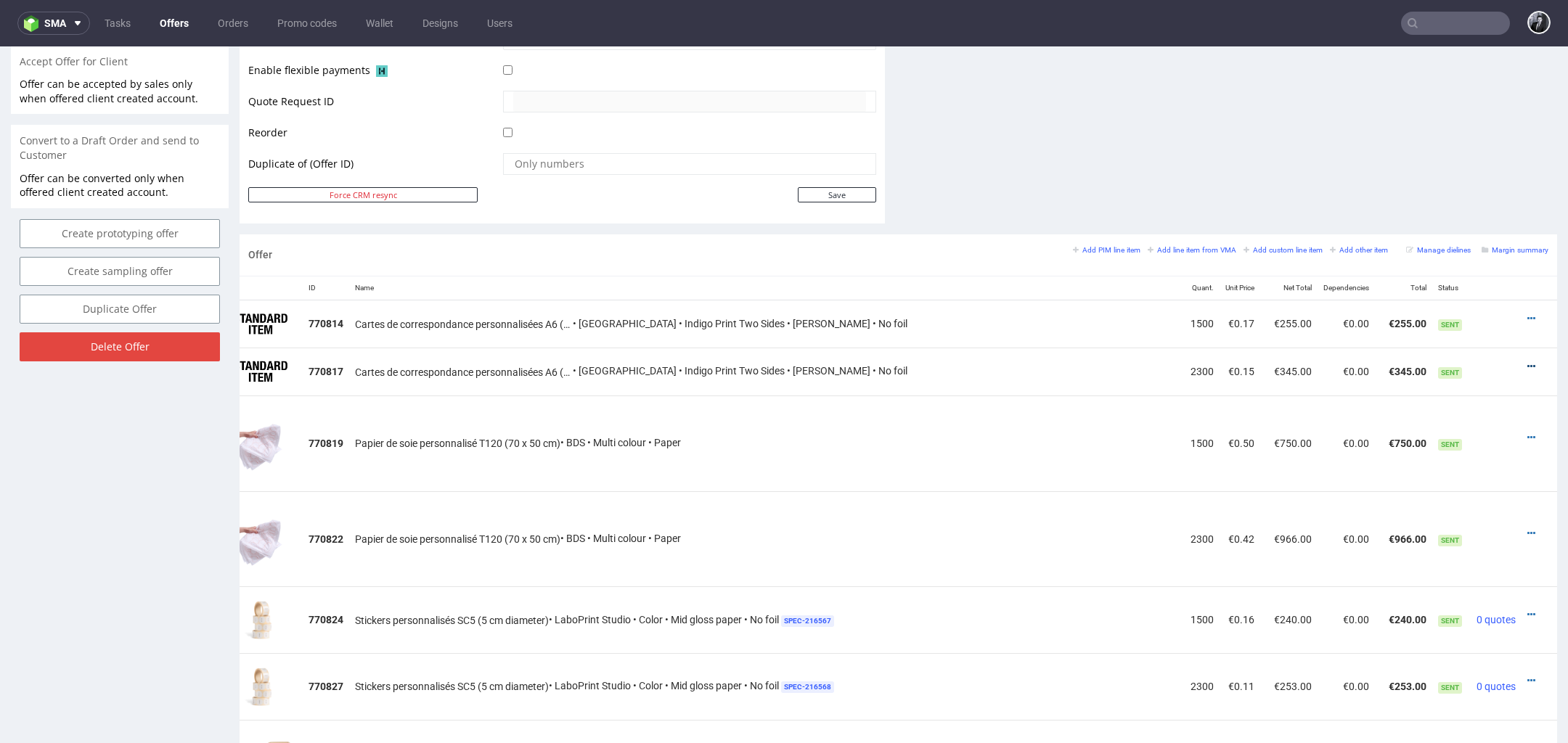
click at [1527, 363] on icon at bounding box center [1531, 367] width 8 height 10
click at [1459, 210] on span "Edit item specification" at bounding box center [1465, 203] width 117 height 14
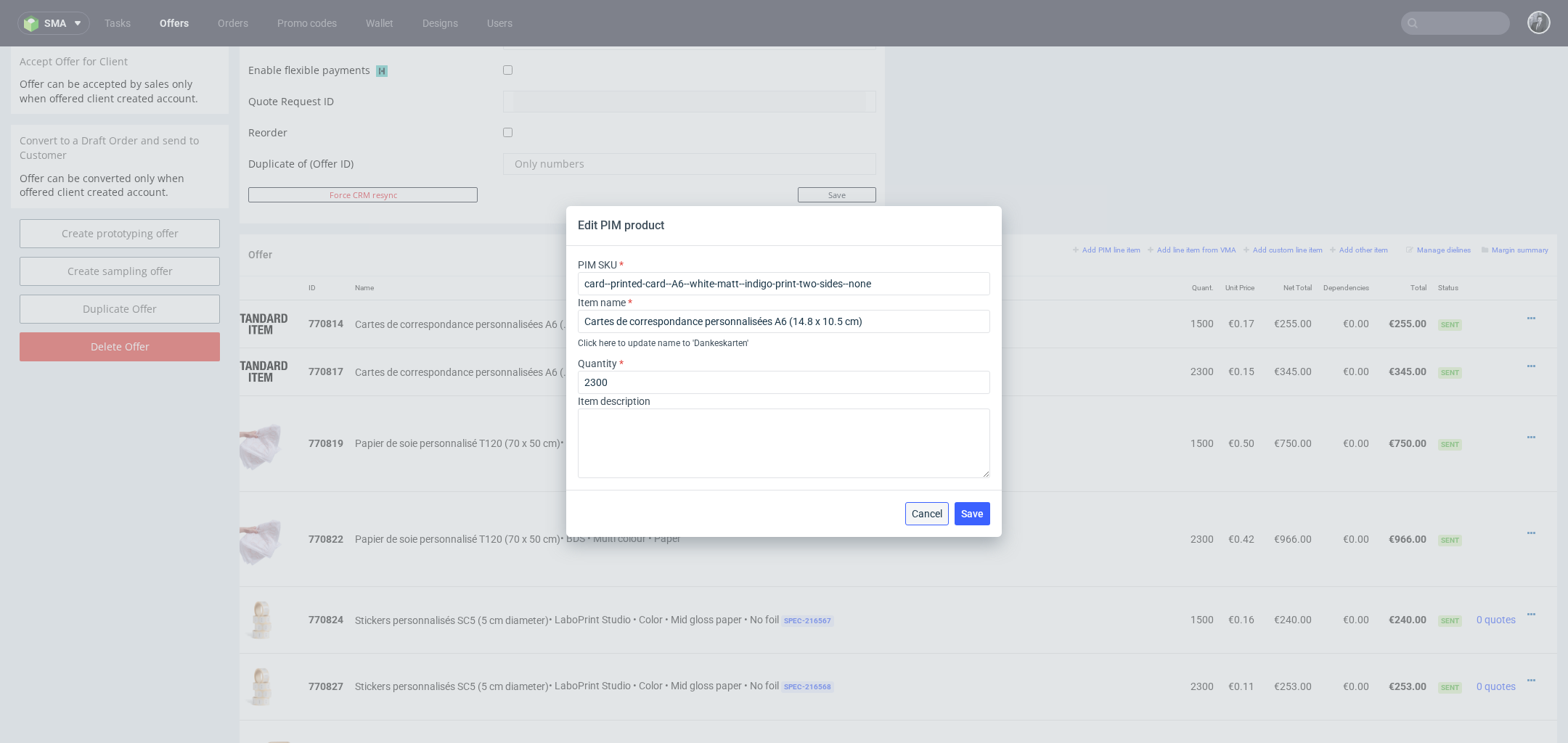
click at [919, 521] on button "Cancel" at bounding box center [926, 513] width 43 height 23
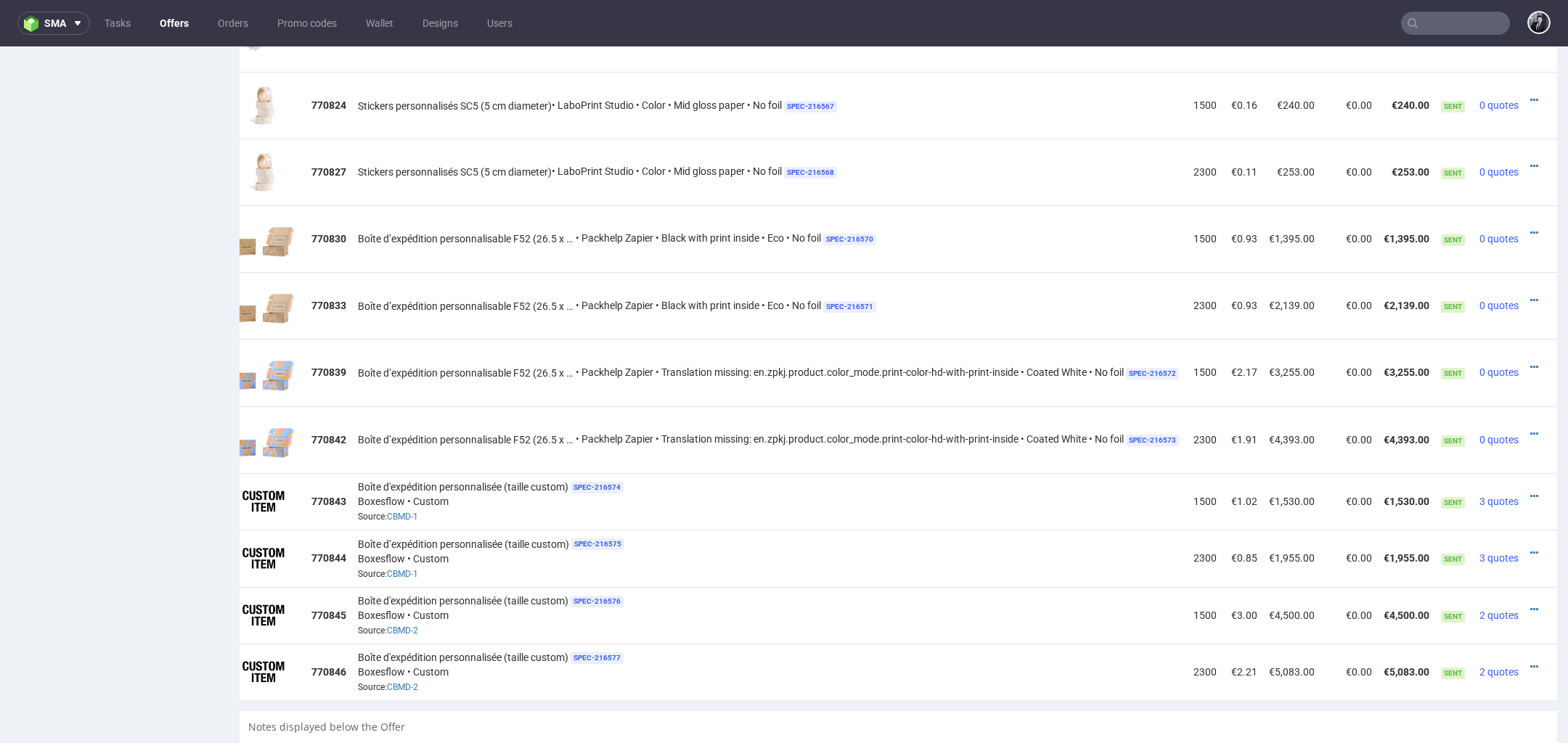
scroll to position [1200, 0]
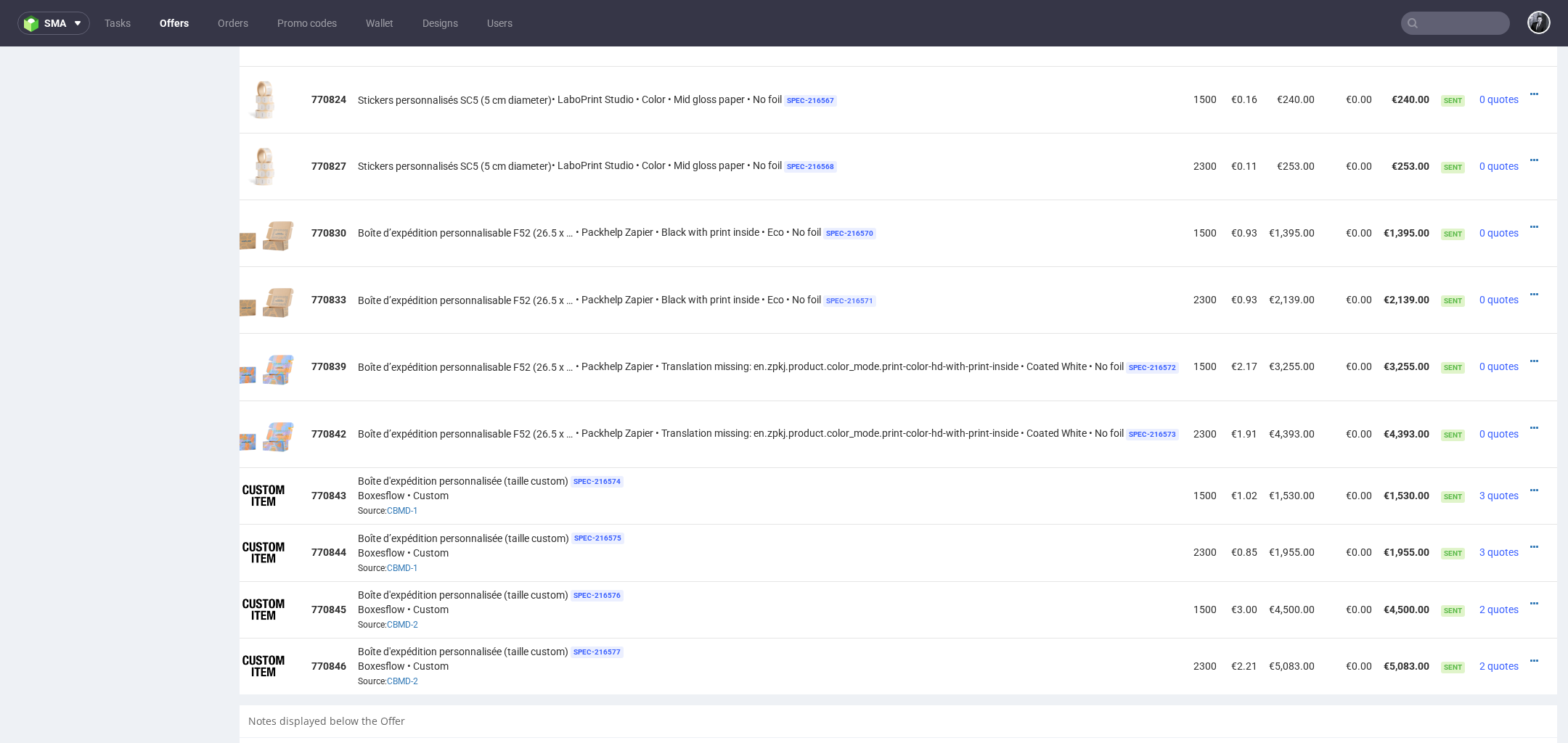
click at [851, 295] on span "SPEC- 216571" at bounding box center [850, 301] width 53 height 12
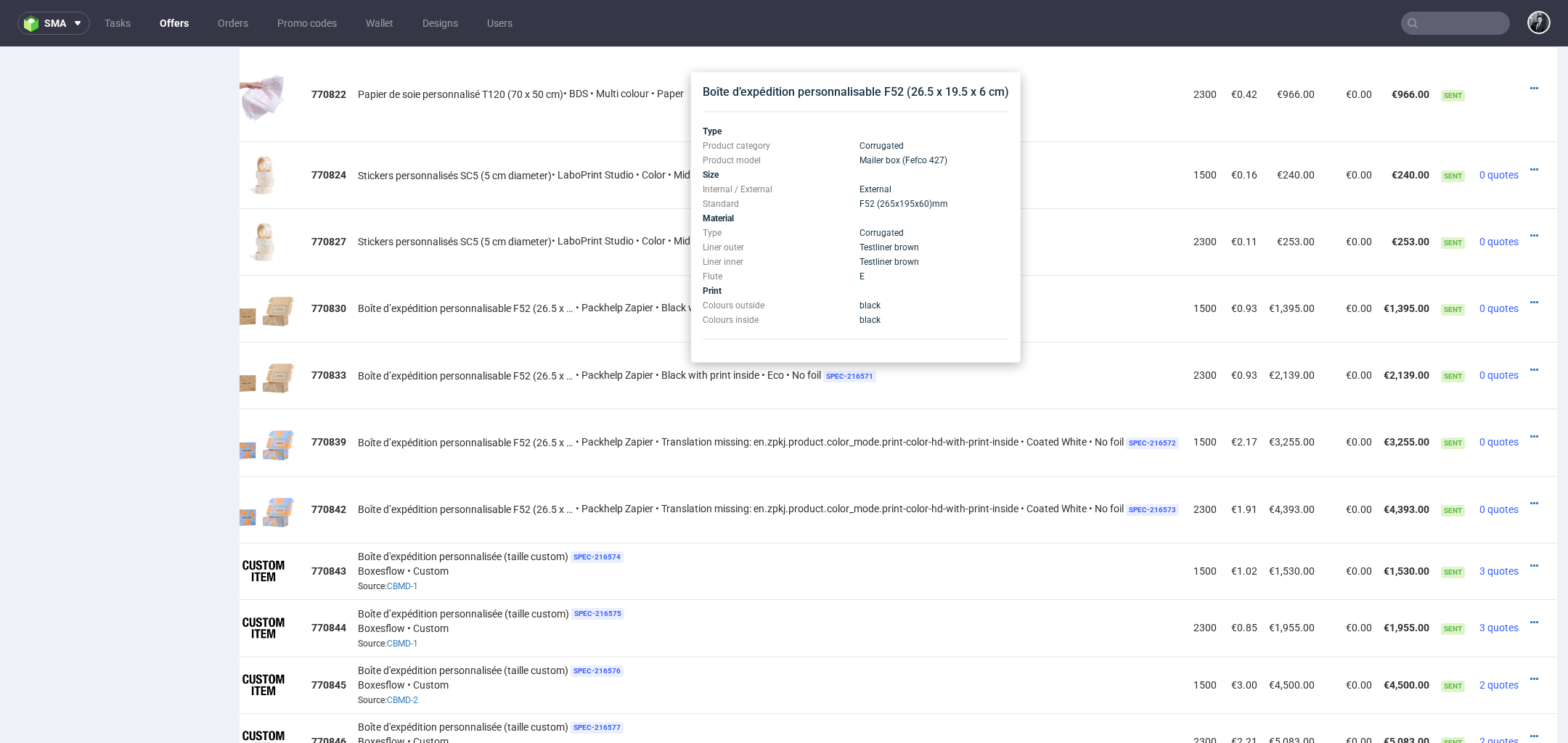
scroll to position [1109, 0]
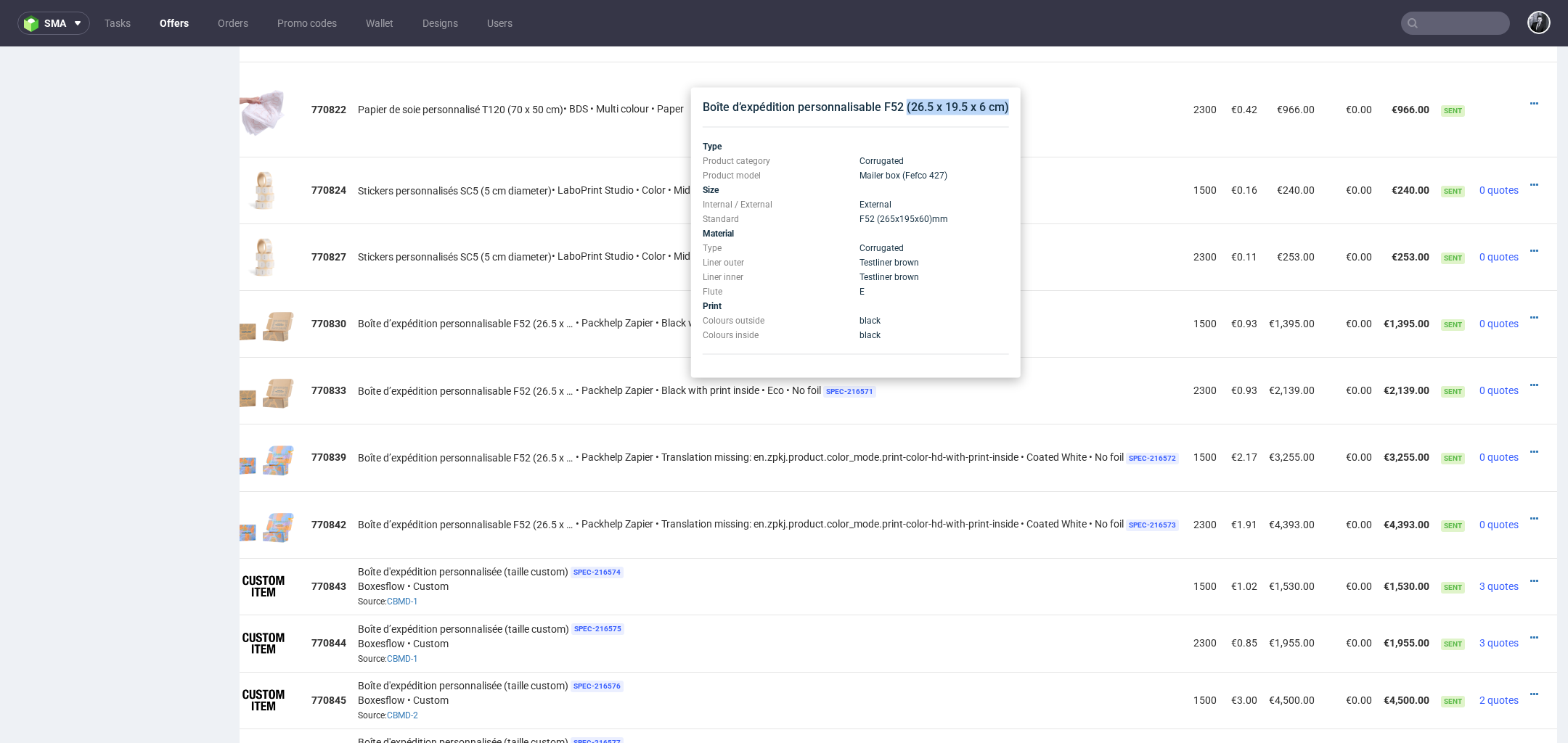
drag, startPoint x: 1013, startPoint y: 106, endPoint x: 905, endPoint y: 110, distance: 108.1
click at [905, 110] on div "Boîte d’expédition personnalisable F52 (26.5 x 19.5 x 6 cm) Type Product catego…" at bounding box center [856, 232] width 318 height 278
copy div "(26.5 x 19.5 x 6 cm)"
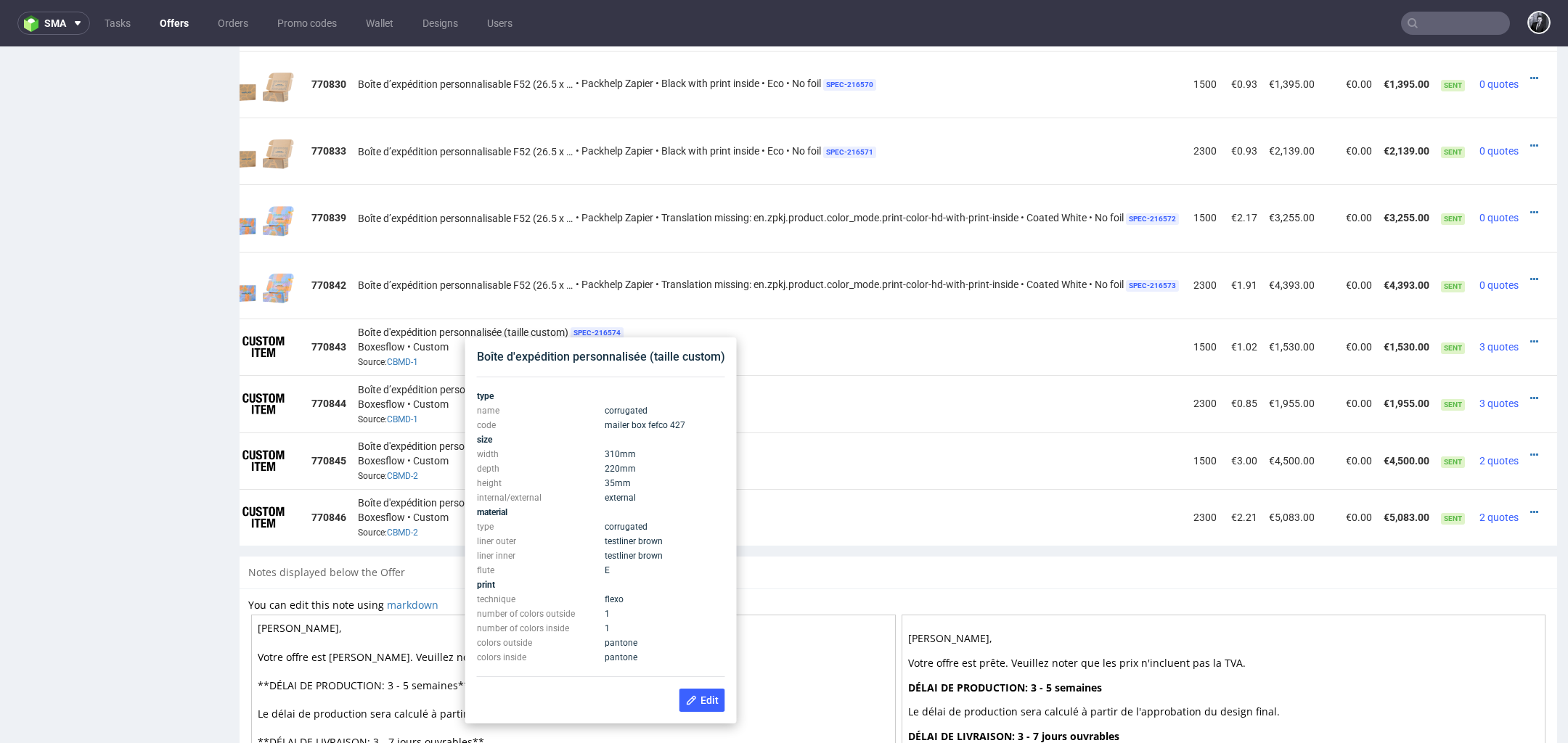
scroll to position [1320, 0]
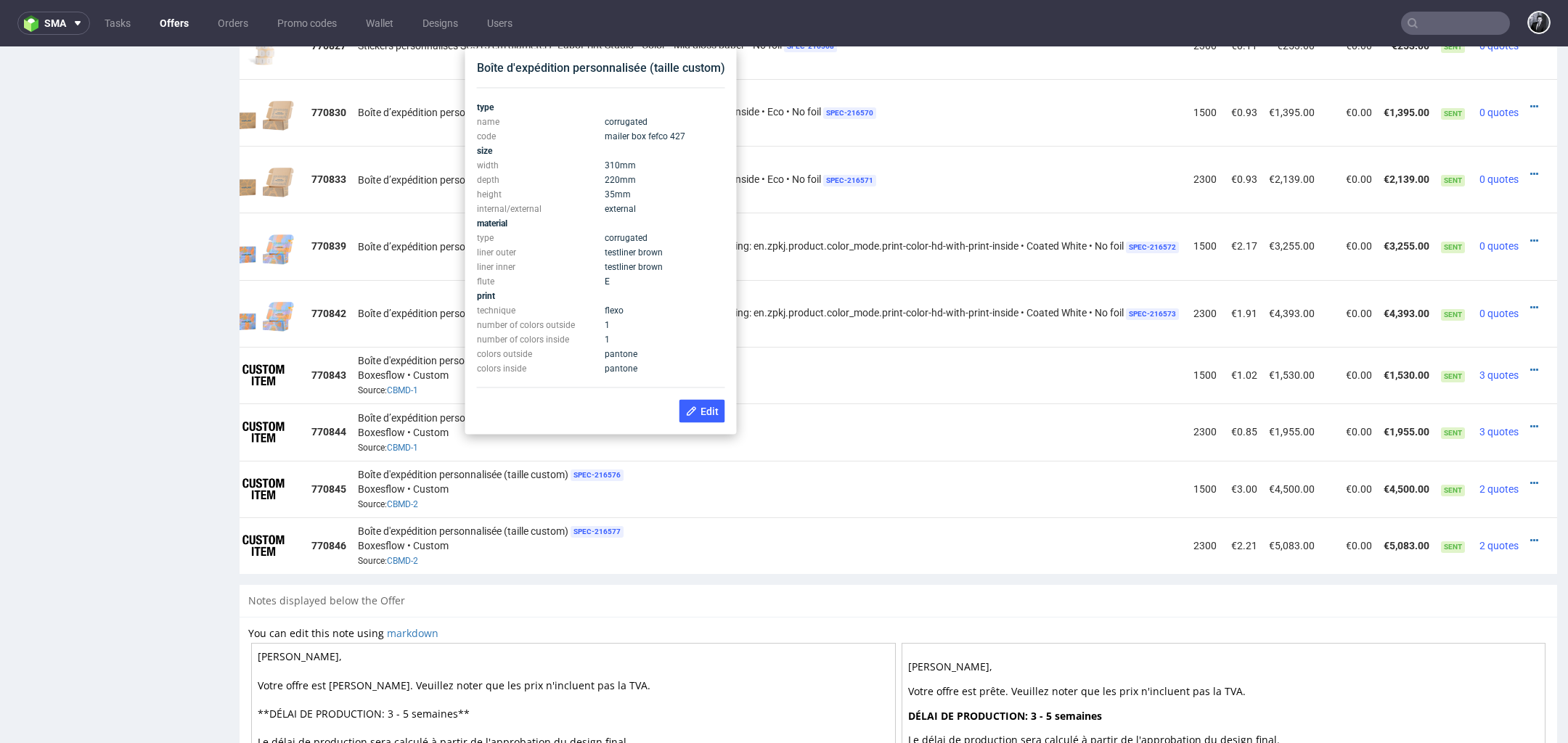
drag, startPoint x: 644, startPoint y: 194, endPoint x: 598, endPoint y: 169, distance: 52.4
click at [598, 169] on tbody "type name corrugated code mailer box fefco 427 size width 310 mm depth 220 mm h…" at bounding box center [601, 238] width 249 height 276
click at [656, 199] on td "35 mm" at bounding box center [663, 194] width 124 height 14
drag, startPoint x: 627, startPoint y: 192, endPoint x: 605, endPoint y: 169, distance: 31.8
click at [605, 169] on tbody "type name corrugated code mailer box fefco 427 size width 310 mm depth 220 mm h…" at bounding box center [601, 238] width 249 height 276
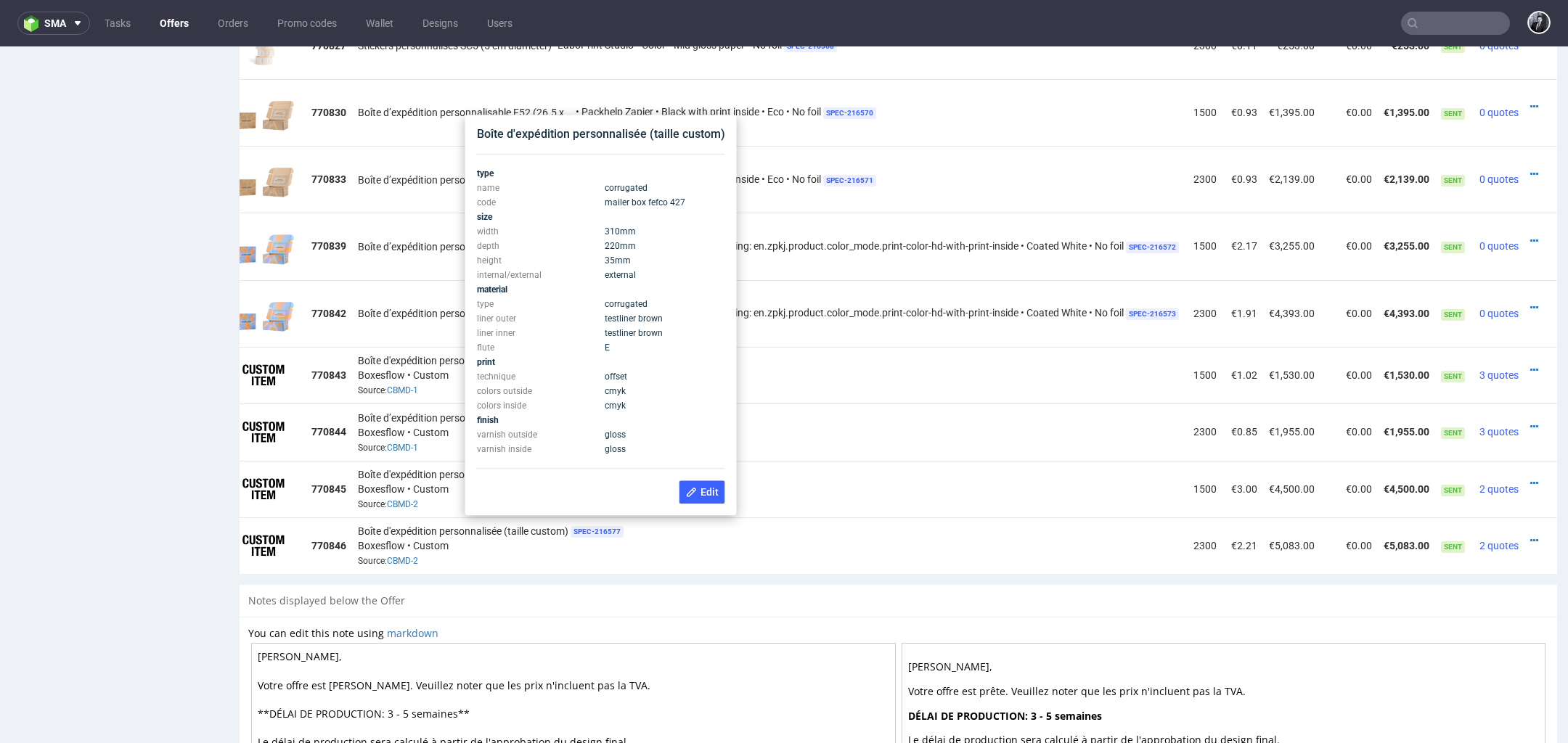
drag, startPoint x: 638, startPoint y: 259, endPoint x: 602, endPoint y: 235, distance: 43.3
click at [602, 235] on tbody "type name corrugated code mailer box fefco 427 size width 310 mm depth 220 mm h…" at bounding box center [601, 311] width 249 height 290
copy tbody "310 mm depth 220 mm height 35 mm"
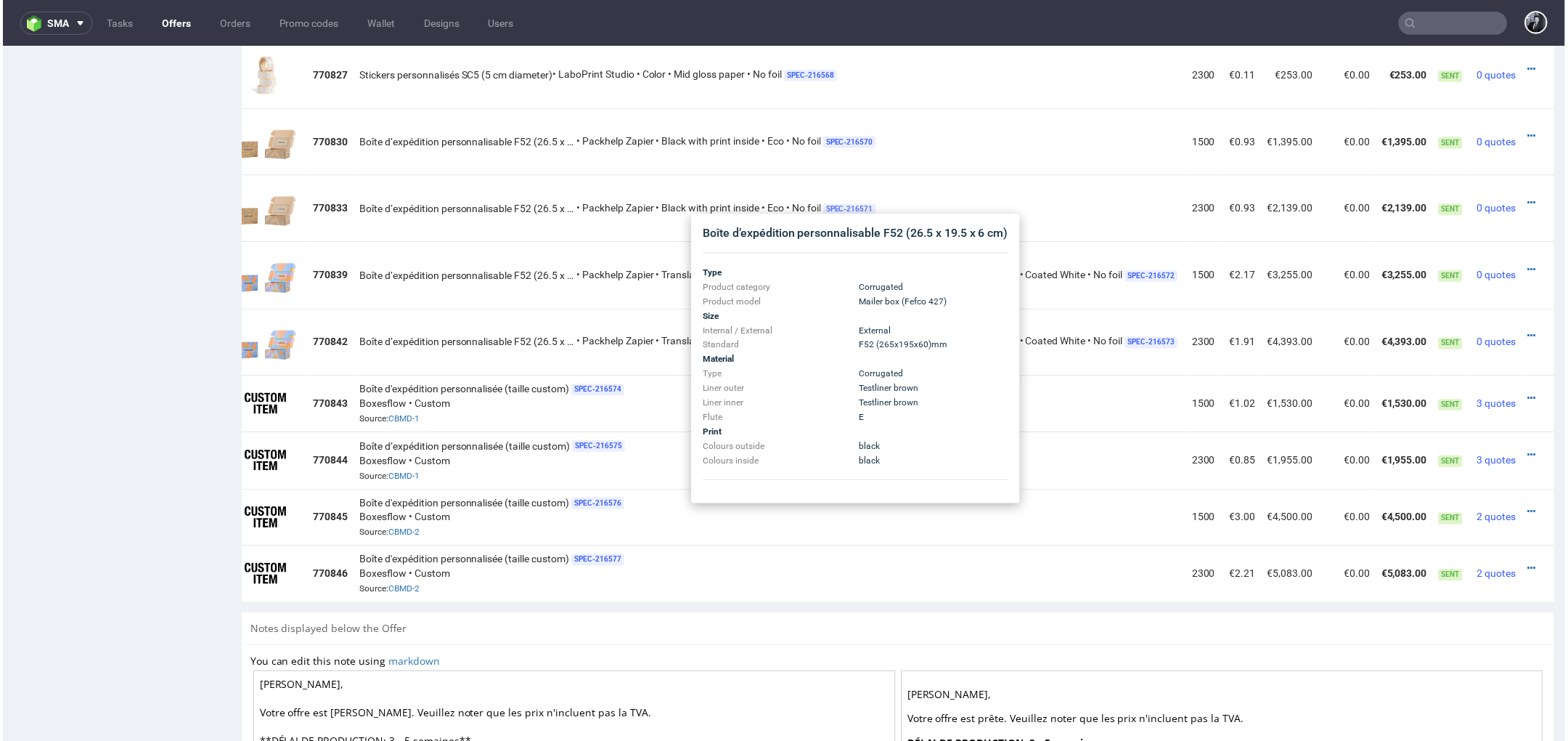
scroll to position [1295, 0]
